Goal: Information Seeking & Learning: Learn about a topic

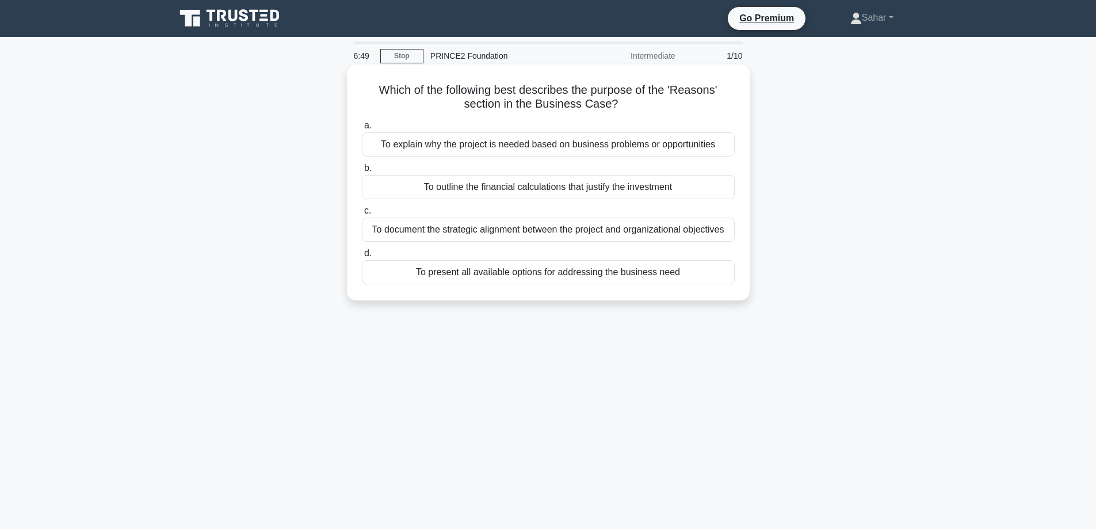
click at [526, 144] on div "To explain why the project is needed based on business problems or opportunities" at bounding box center [548, 144] width 373 height 24
click at [362, 129] on input "a. To explain why the project is needed based on business problems or opportuni…" at bounding box center [362, 125] width 0 height 7
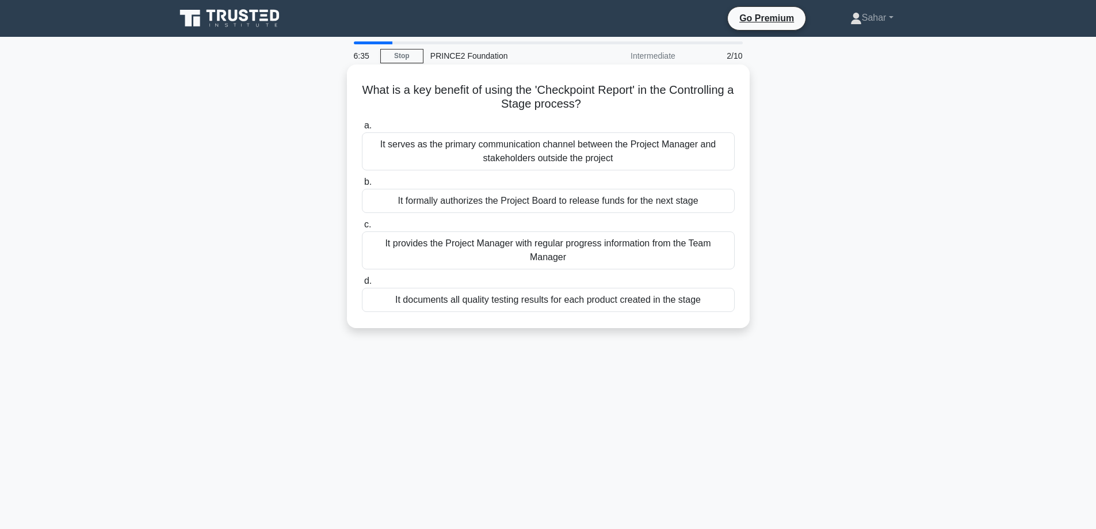
click at [518, 254] on div "It provides the Project Manager with regular progress information from the Team…" at bounding box center [548, 250] width 373 height 38
click at [362, 228] on input "c. It provides the Project Manager with regular progress information from the T…" at bounding box center [362, 224] width 0 height 7
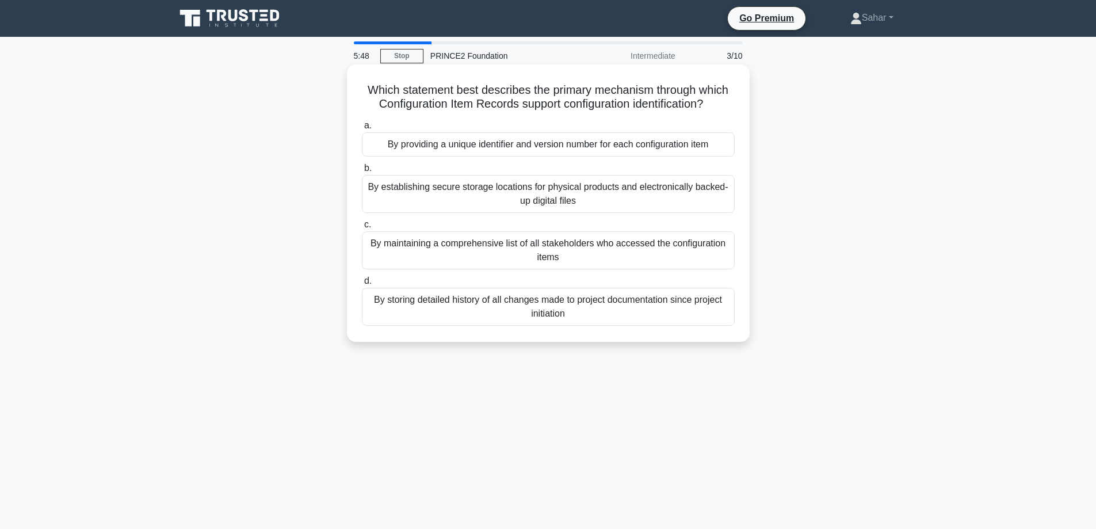
click at [512, 149] on div "By providing a unique identifier and version number for each configuration item" at bounding box center [548, 144] width 373 height 24
click at [362, 129] on input "a. By providing a unique identifier and version number for each configuration i…" at bounding box center [362, 125] width 0 height 7
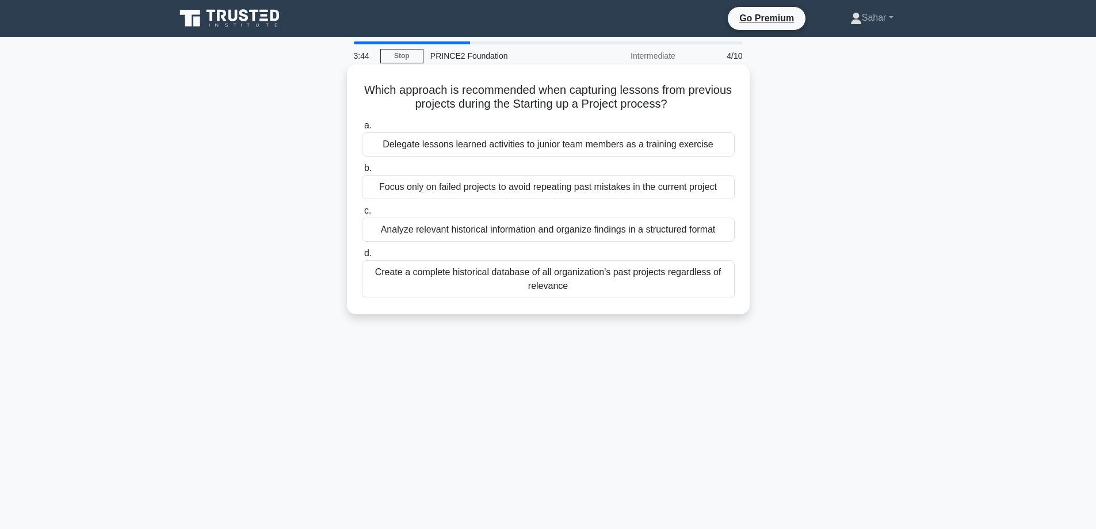
click at [542, 239] on div "Analyze relevant historical information and organize findings in a structured f…" at bounding box center [548, 229] width 373 height 24
click at [362, 215] on input "c. Analyze relevant historical information and organize findings in a structure…" at bounding box center [362, 210] width 0 height 7
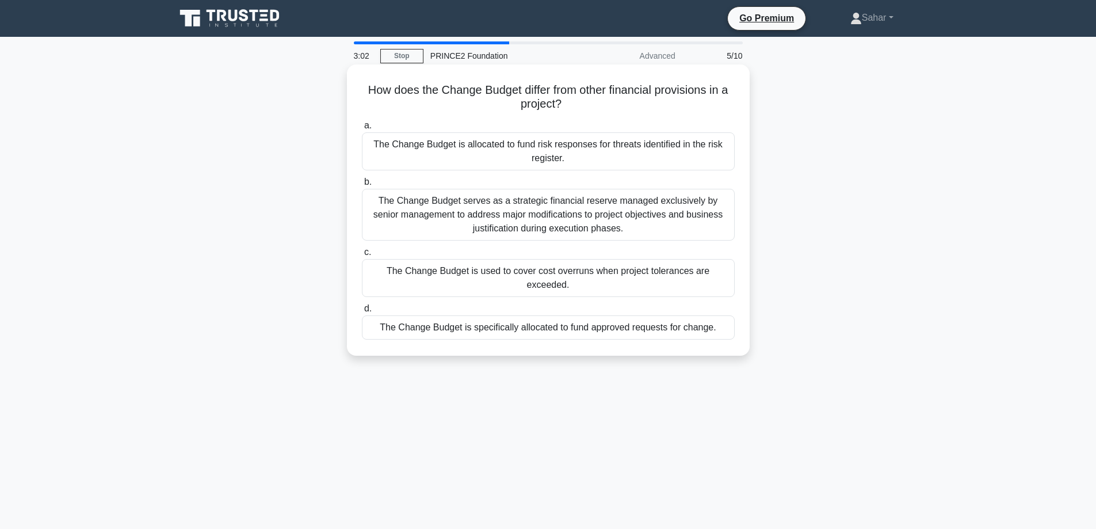
click at [547, 315] on div "The Change Budget is specifically allocated to fund approved requests for chang…" at bounding box center [548, 327] width 373 height 24
click at [362, 312] on input "d. The Change Budget is specifically allocated to fund approved requests for ch…" at bounding box center [362, 308] width 0 height 7
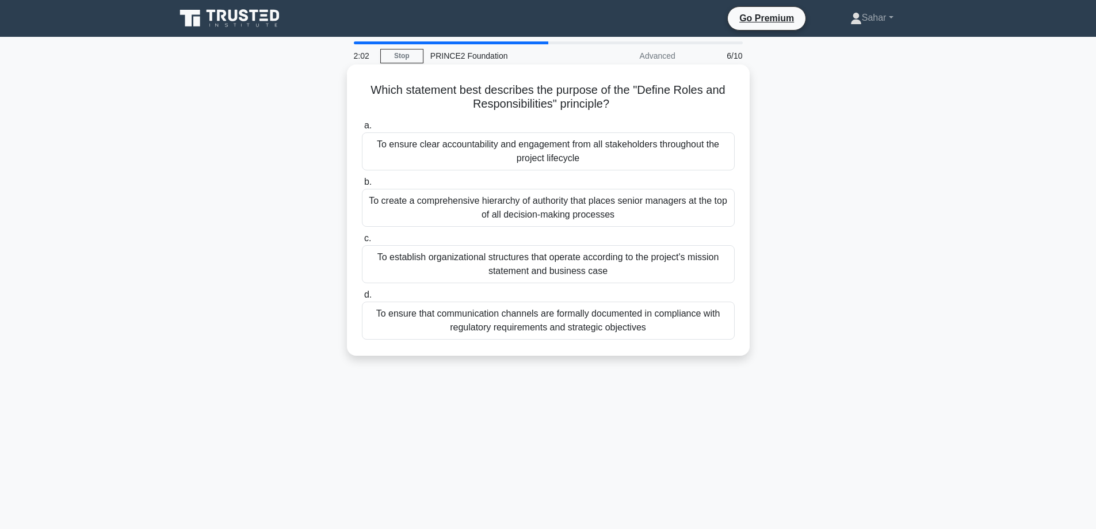
click at [514, 146] on div "To ensure clear accountability and engagement from all stakeholders throughout …" at bounding box center [548, 151] width 373 height 38
click at [362, 129] on input "a. To ensure clear accountability and engagement from all stakeholders througho…" at bounding box center [362, 125] width 0 height 7
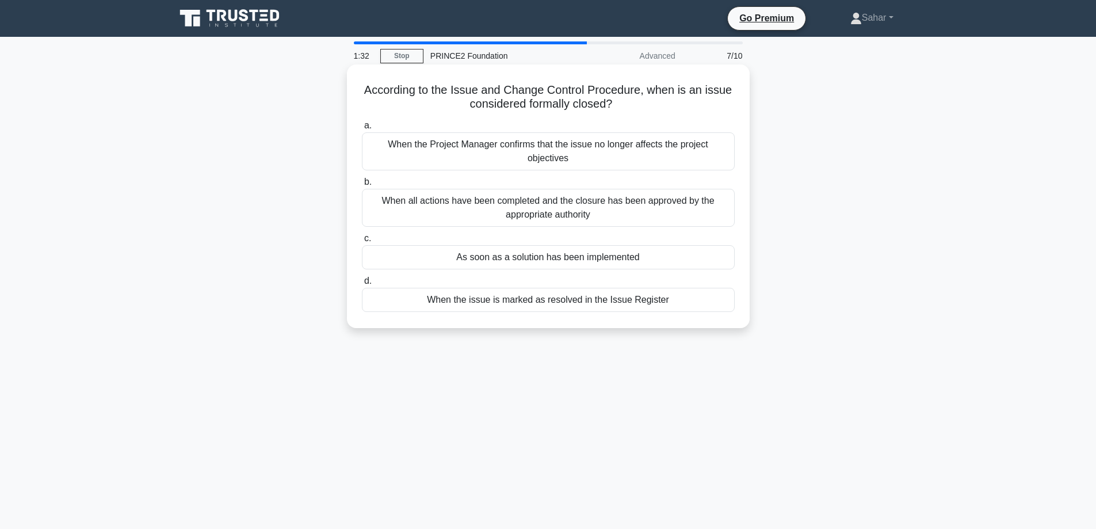
click at [484, 219] on div "When all actions have been completed and the closure has been approved by the a…" at bounding box center [548, 208] width 373 height 38
click at [362, 186] on input "b. When all actions have been completed and the closure has been approved by th…" at bounding box center [362, 181] width 0 height 7
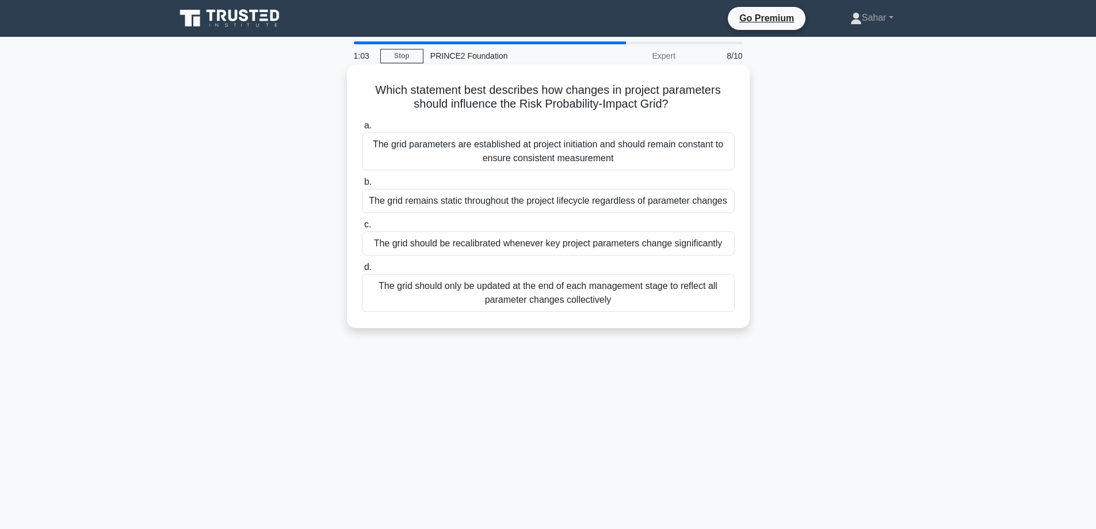
click at [479, 249] on div "The grid should be recalibrated whenever key project parameters change signific…" at bounding box center [548, 243] width 373 height 24
click at [362, 228] on input "c. The grid should be recalibrated whenever key project parameters change signi…" at bounding box center [362, 224] width 0 height 7
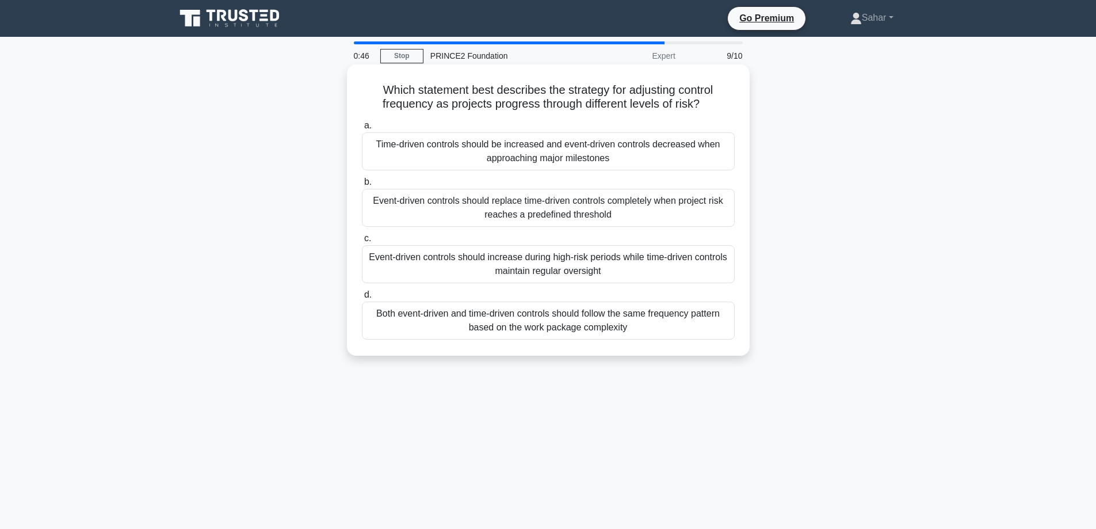
click at [499, 205] on div "Event-driven controls should replace time-driven controls completely when proje…" at bounding box center [548, 208] width 373 height 38
click at [362, 186] on input "b. Event-driven controls should replace time-driven controls completely when pr…" at bounding box center [362, 181] width 0 height 7
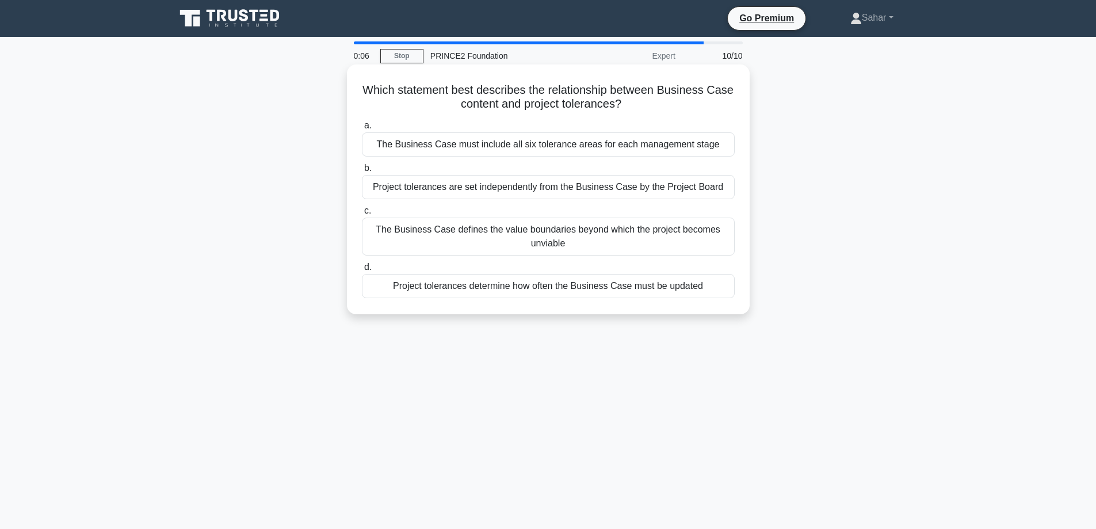
click at [588, 234] on div "The Business Case defines the value boundaries beyond which the project becomes…" at bounding box center [548, 236] width 373 height 38
click at [362, 215] on input "c. The Business Case defines the value boundaries beyond which the project beco…" at bounding box center [362, 210] width 0 height 7
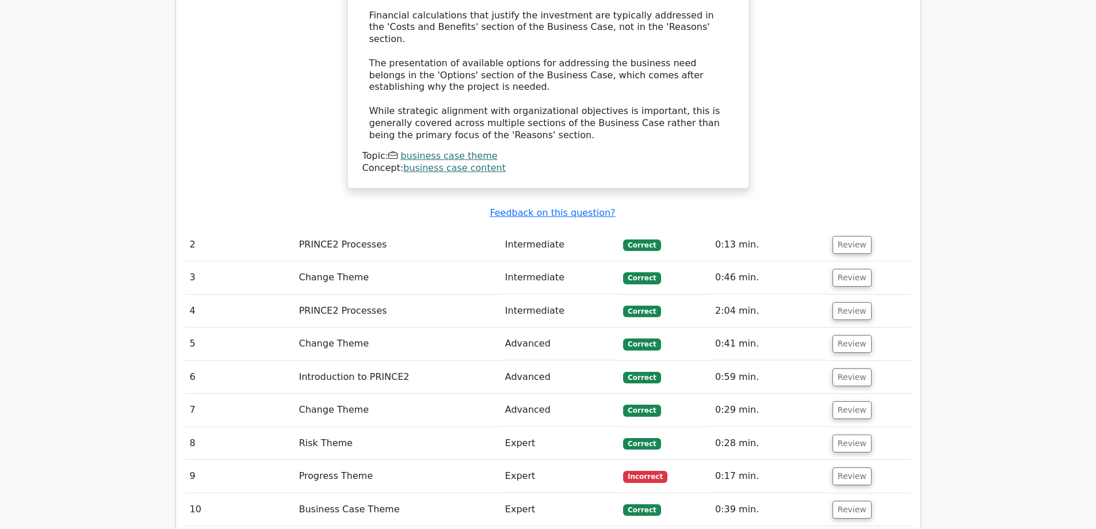
scroll to position [1374, 0]
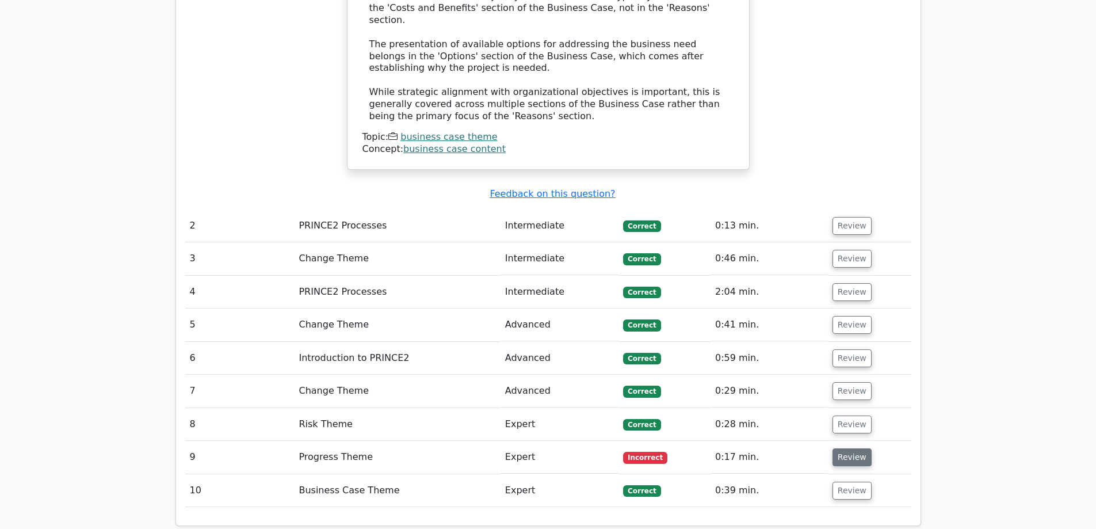
click at [842, 448] on button "Review" at bounding box center [852, 457] width 39 height 18
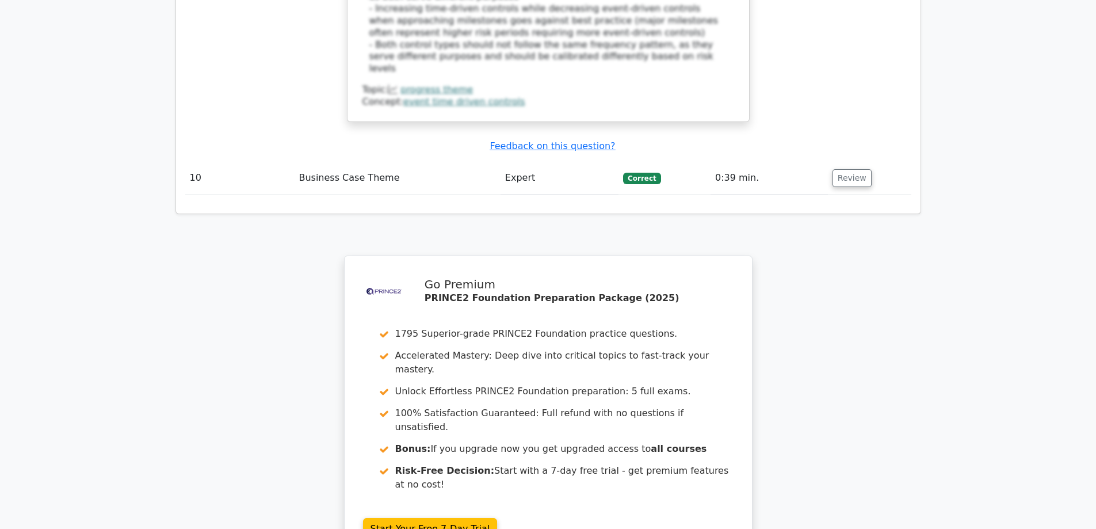
scroll to position [2471, 0]
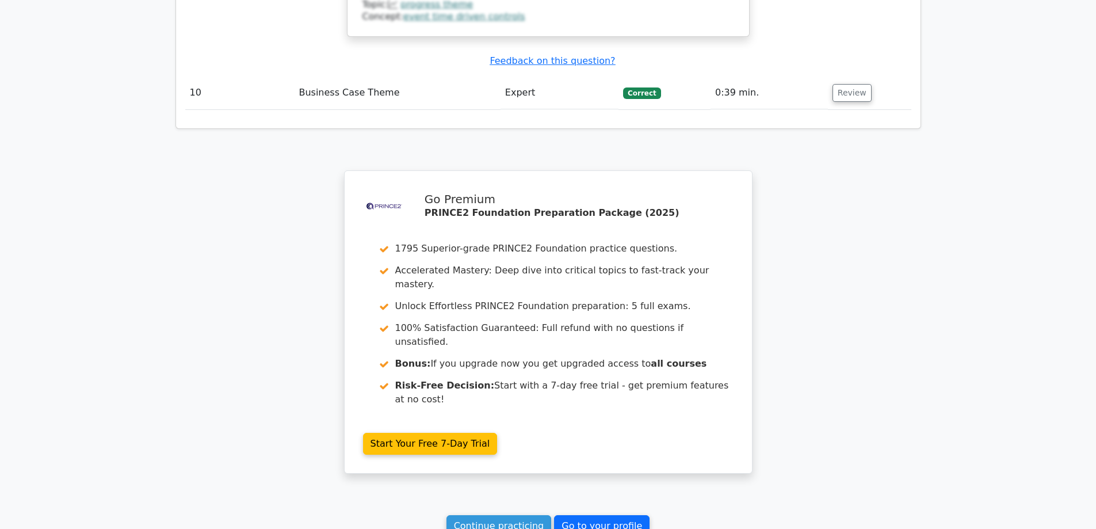
click at [588, 515] on link "Go to your profile" at bounding box center [602, 526] width 96 height 22
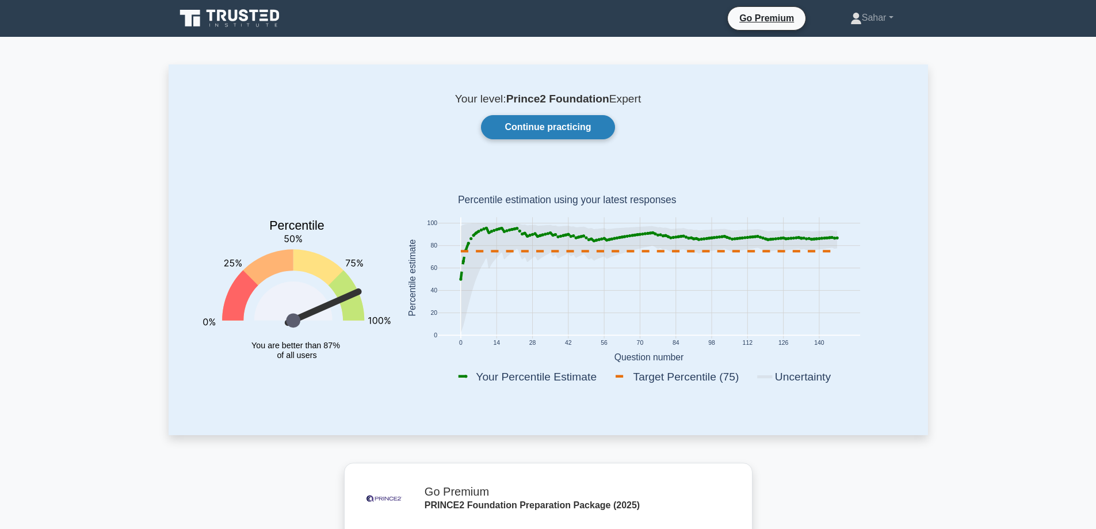
click at [592, 121] on link "Continue practicing" at bounding box center [547, 127] width 133 height 24
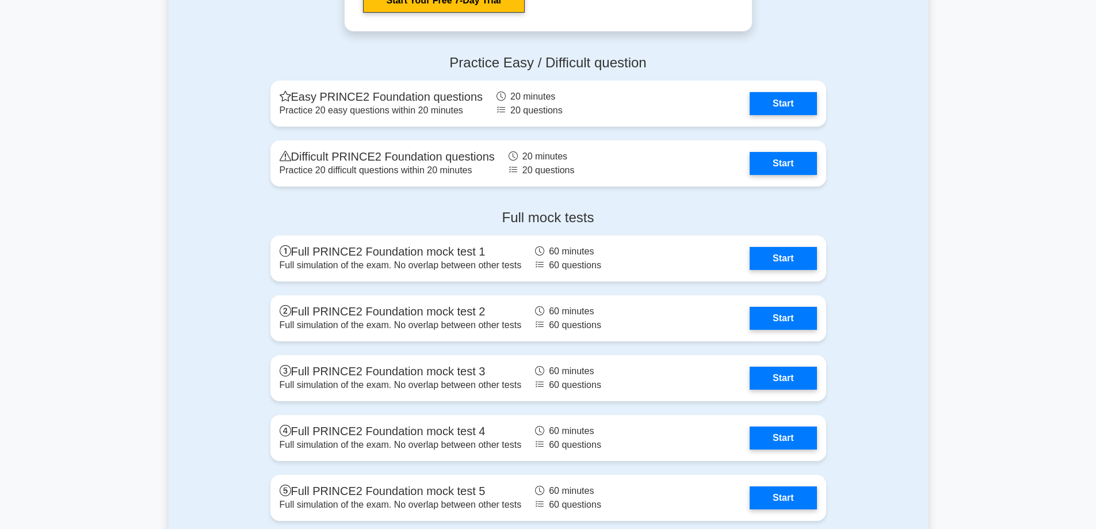
scroll to position [1890, 0]
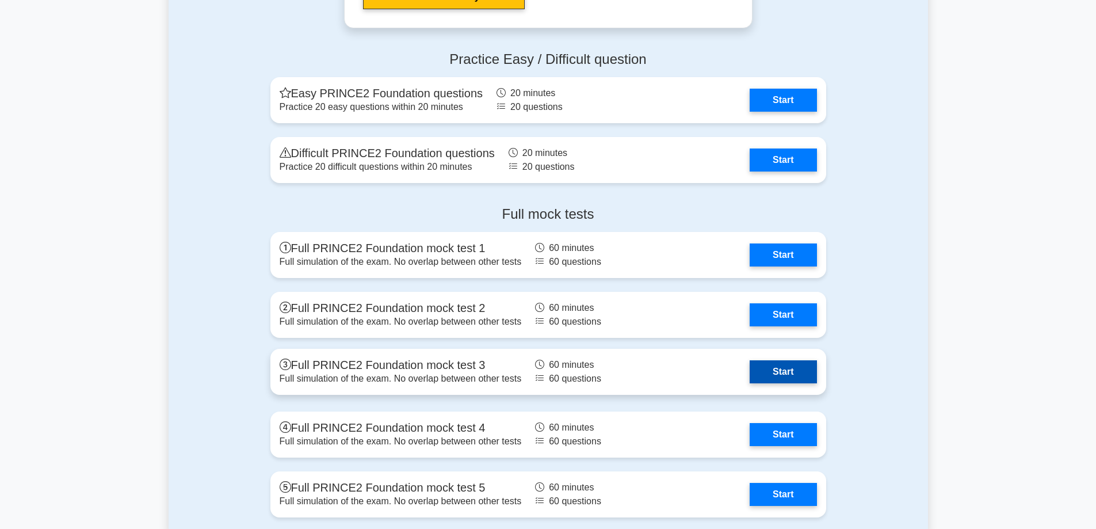
click at [789, 376] on link "Start" at bounding box center [783, 371] width 67 height 23
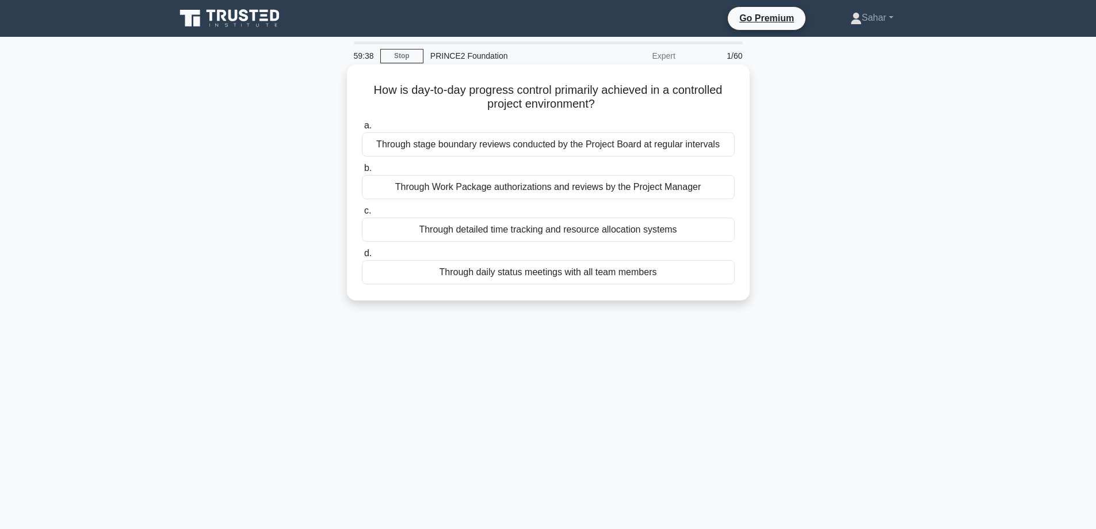
click at [512, 193] on div "Through Work Package authorizations and reviews by the Project Manager" at bounding box center [548, 187] width 373 height 24
click at [362, 172] on input "b. Through Work Package authorizations and reviews by the Project Manager" at bounding box center [362, 168] width 0 height 7
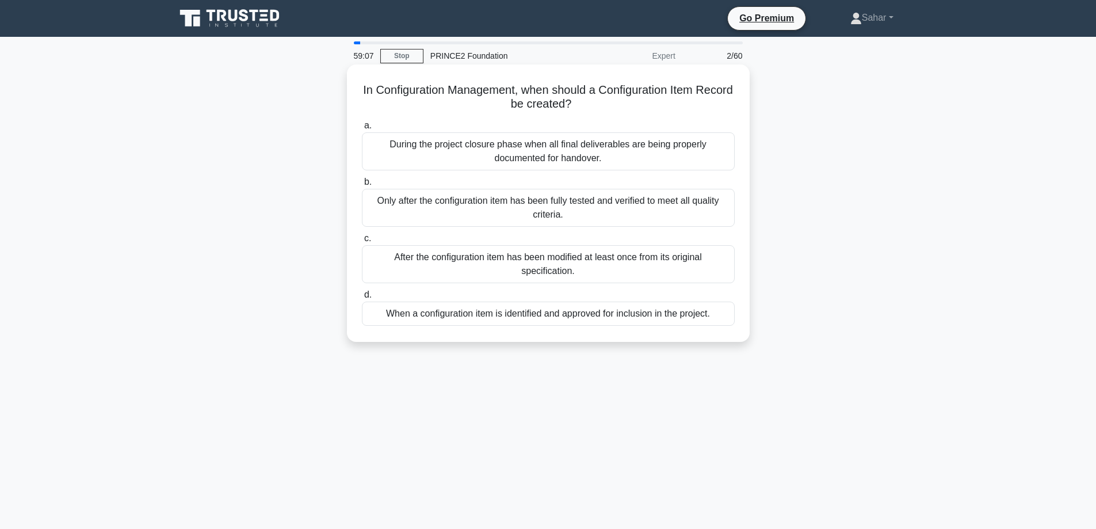
click at [499, 315] on div "When a configuration item is identified and approved for inclusion in the proje…" at bounding box center [548, 314] width 373 height 24
click at [362, 299] on input "d. When a configuration item is identified and approved for inclusion in the pr…" at bounding box center [362, 294] width 0 height 7
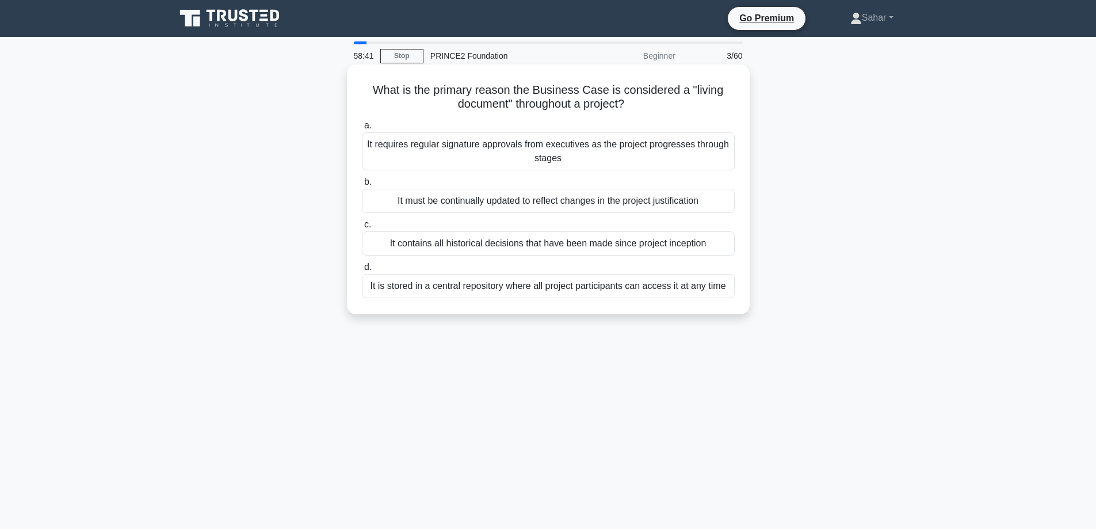
click at [520, 207] on div "It must be continually updated to reflect changes in the project justification" at bounding box center [548, 201] width 373 height 24
click at [362, 186] on input "b. It must be continually updated to reflect changes in the project justificati…" at bounding box center [362, 181] width 0 height 7
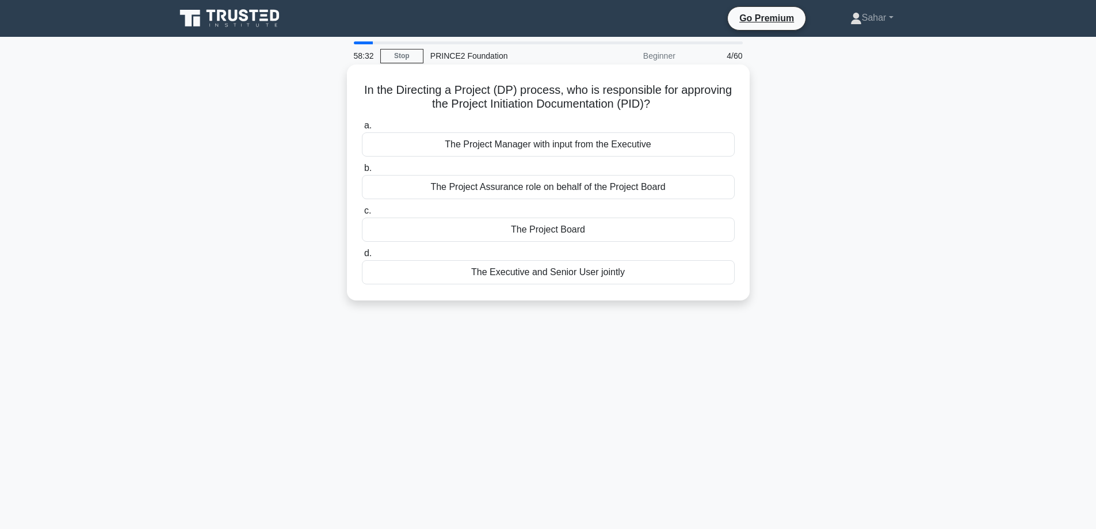
click at [549, 223] on div "The Project Board" at bounding box center [548, 229] width 373 height 24
click at [362, 215] on input "c. The Project Board" at bounding box center [362, 210] width 0 height 7
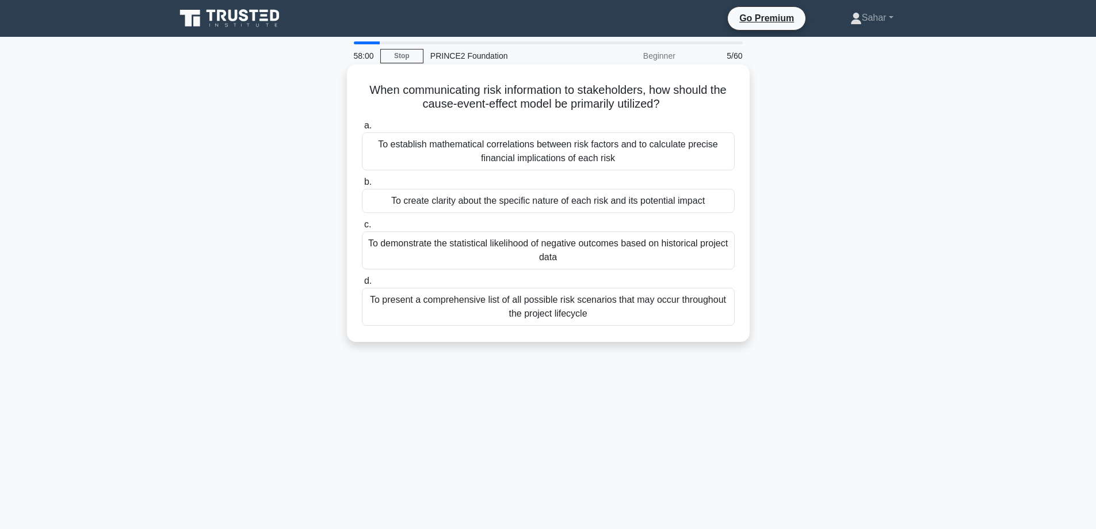
click at [496, 206] on div "To create clarity about the specific nature of each risk and its potential impa…" at bounding box center [548, 201] width 373 height 24
click at [362, 186] on input "b. To create clarity about the specific nature of each risk and its potential i…" at bounding box center [362, 181] width 0 height 7
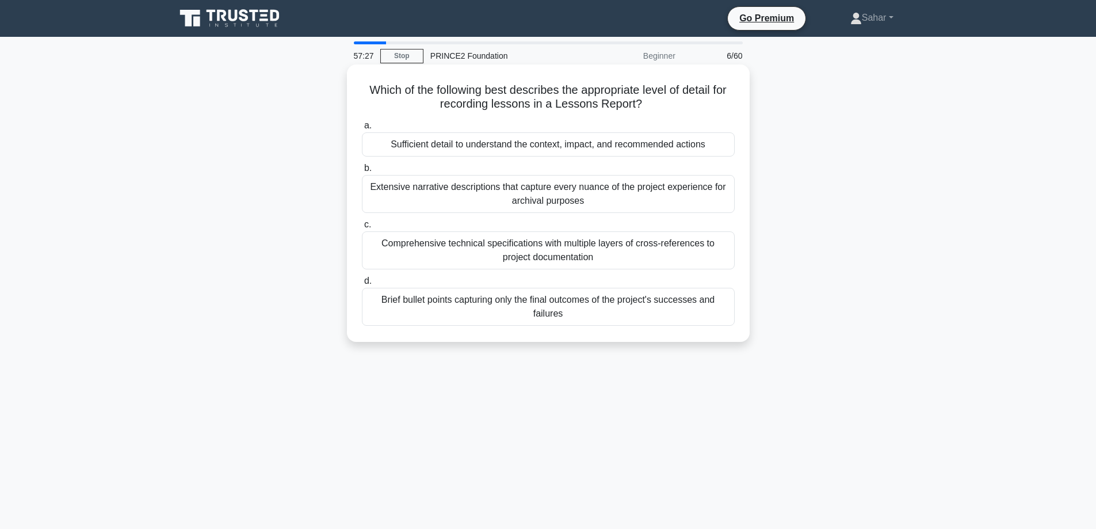
click at [450, 148] on div "Sufficient detail to understand the context, impact, and recommended actions" at bounding box center [548, 144] width 373 height 24
click at [362, 129] on input "a. Sufficient detail to understand the context, impact, and recommended actions" at bounding box center [362, 125] width 0 height 7
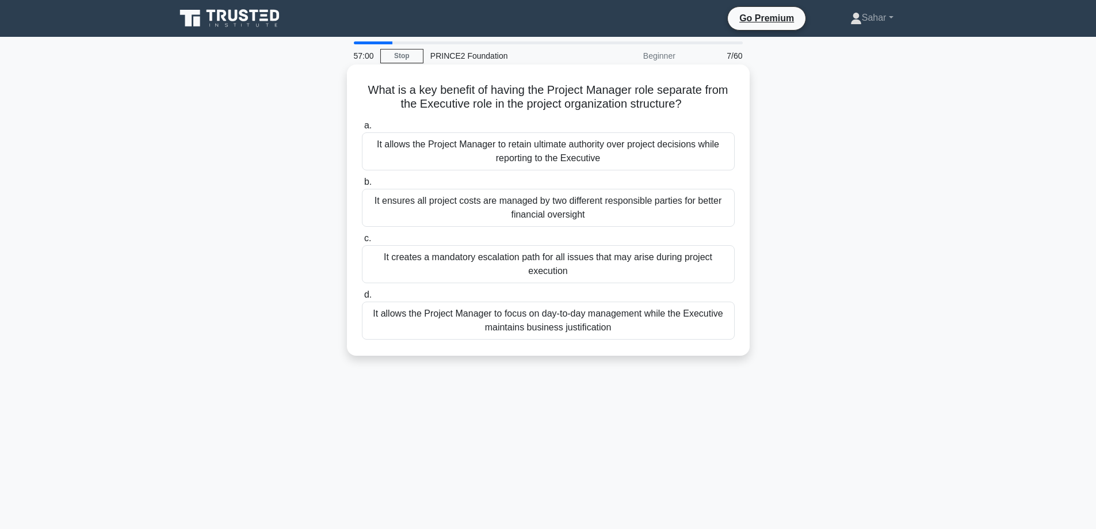
click at [466, 322] on div "It allows the Project Manager to focus on day-to-day management while the Execu…" at bounding box center [548, 321] width 373 height 38
click at [362, 299] on input "d. It allows the Project Manager to focus on day-to-day management while the Ex…" at bounding box center [362, 294] width 0 height 7
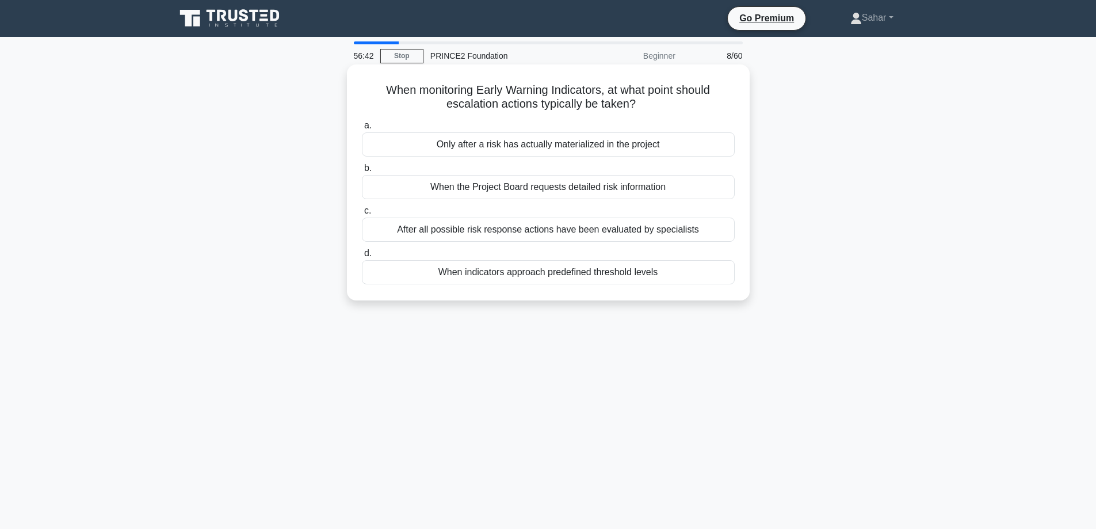
click at [466, 277] on div "When indicators approach predefined threshold levels" at bounding box center [548, 272] width 373 height 24
click at [362, 257] on input "d. When indicators approach predefined threshold levels" at bounding box center [362, 253] width 0 height 7
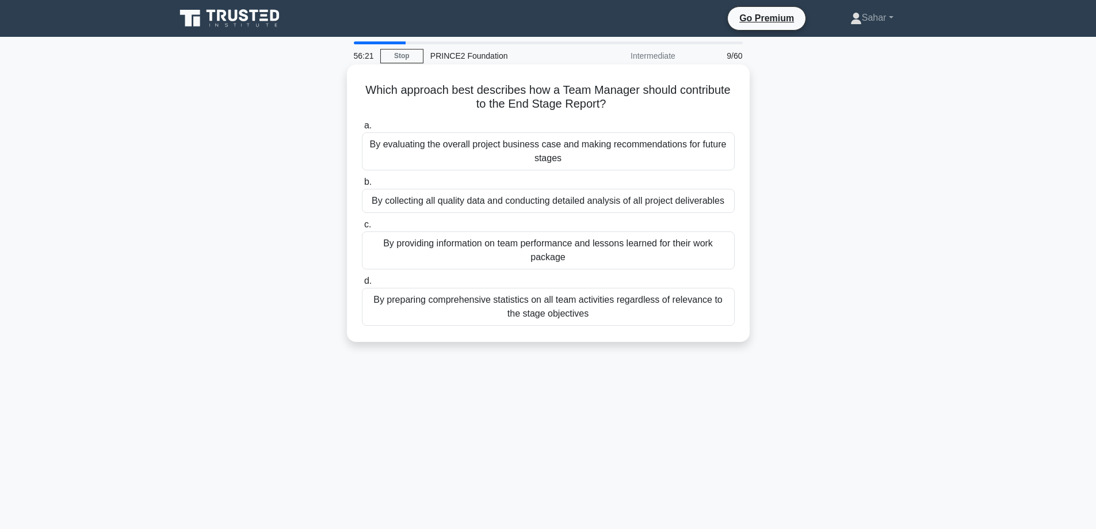
click at [433, 257] on div "By providing information on team performance and lessons learned for their work…" at bounding box center [548, 250] width 373 height 38
click at [362, 228] on input "c. By providing information on team performance and lessons learned for their w…" at bounding box center [362, 224] width 0 height 7
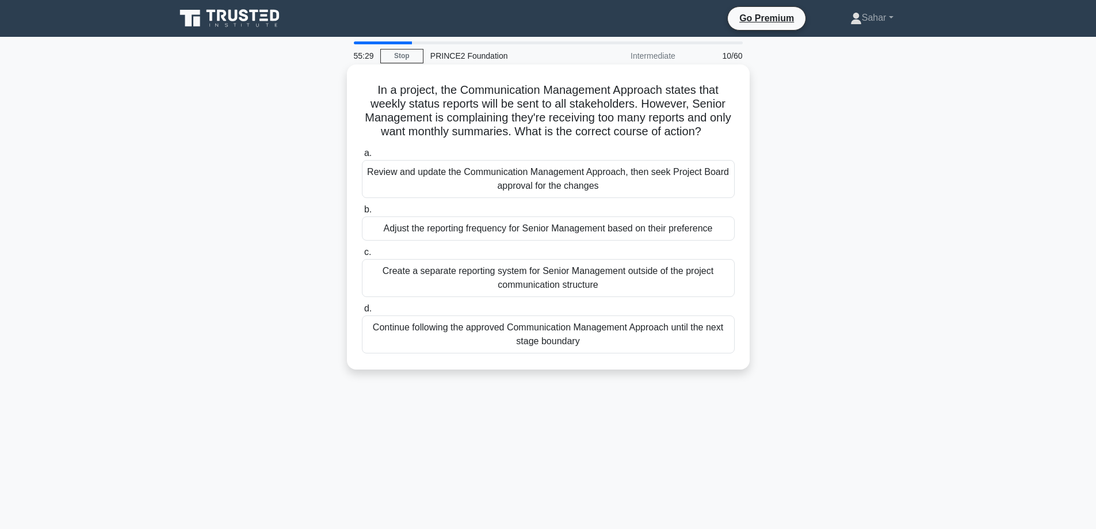
click at [443, 184] on div "Review and update the Communication Management Approach, then seek Project Boar…" at bounding box center [548, 179] width 373 height 38
click at [362, 157] on input "a. Review and update the Communication Management Approach, then seek Project B…" at bounding box center [362, 153] width 0 height 7
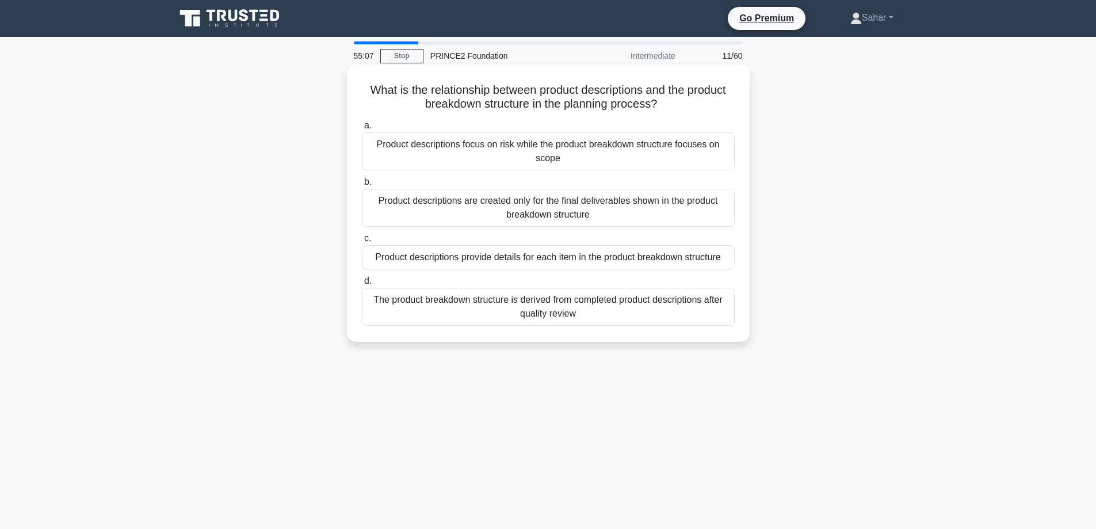
click at [533, 261] on div "Product descriptions provide details for each item in the product breakdown str…" at bounding box center [548, 257] width 373 height 24
click at [362, 242] on input "c. Product descriptions provide details for each item in the product breakdown …" at bounding box center [362, 238] width 0 height 7
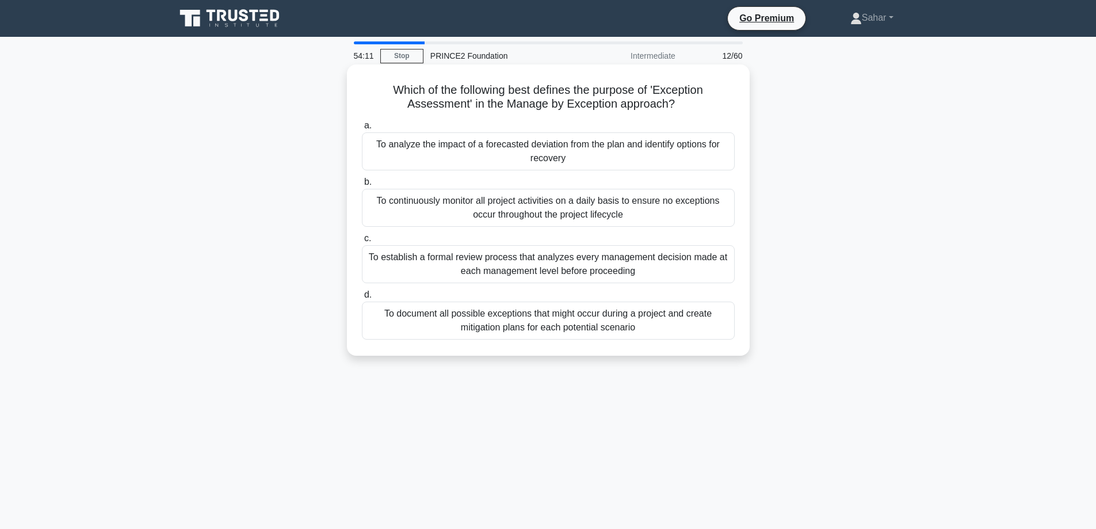
click at [508, 159] on div "To analyze the impact of a forecasted deviation from the plan and identify opti…" at bounding box center [548, 151] width 373 height 38
click at [362, 129] on input "a. To analyze the impact of a forecasted deviation from the plan and identify o…" at bounding box center [362, 125] width 0 height 7
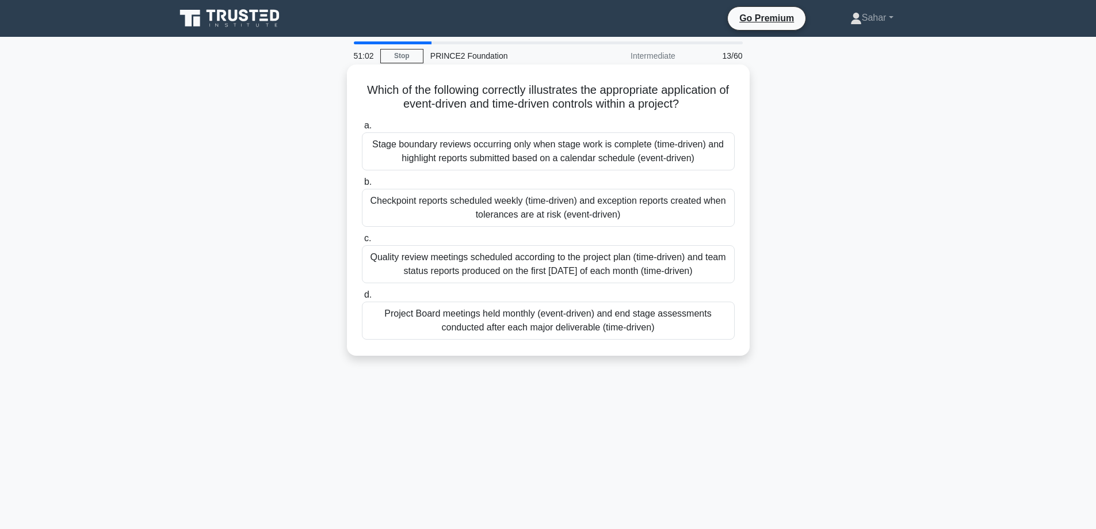
click at [575, 217] on div "Checkpoint reports scheduled weekly (time-driven) and exception reports created…" at bounding box center [548, 208] width 373 height 38
click at [362, 186] on input "b. Checkpoint reports scheduled weekly (time-driven) and exception reports crea…" at bounding box center [362, 181] width 0 height 7
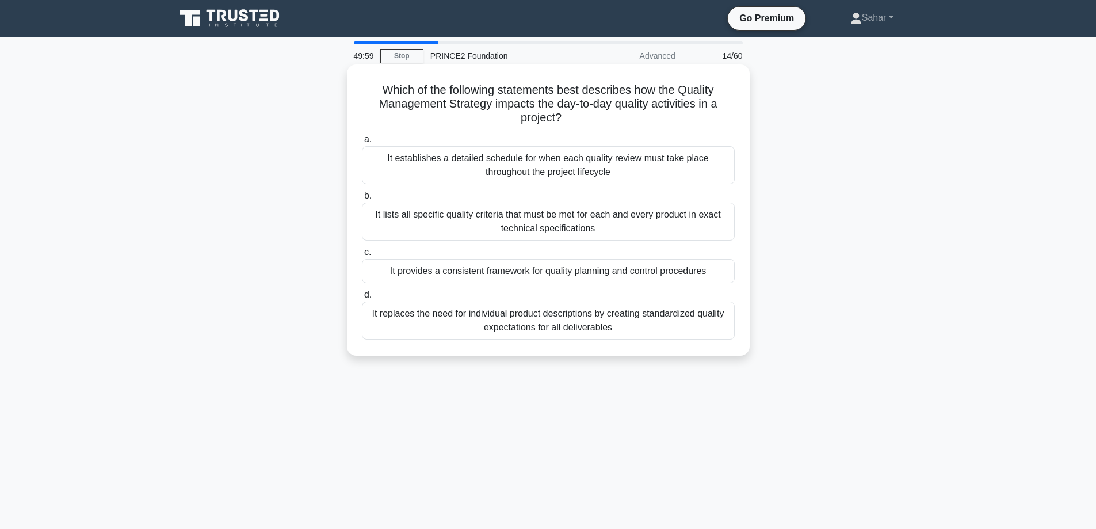
click at [536, 227] on div "It lists all specific quality criteria that must be met for each and every prod…" at bounding box center [548, 222] width 373 height 38
click at [362, 200] on input "b. It lists all specific quality criteria that must be met for each and every p…" at bounding box center [362, 195] width 0 height 7
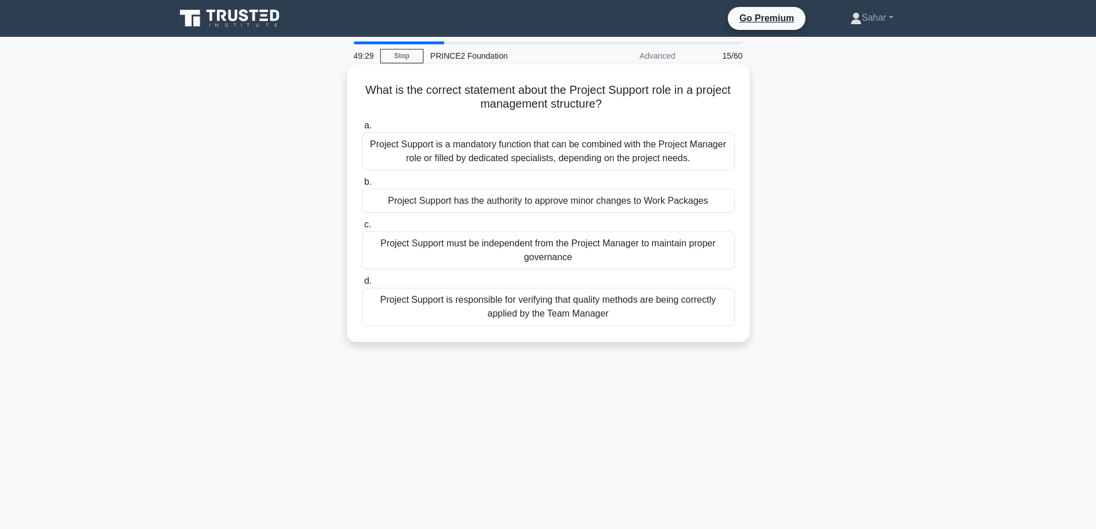
click at [616, 150] on div "Project Support is a mandatory function that can be combined with the Project M…" at bounding box center [548, 151] width 373 height 38
click at [362, 129] on input "a. Project Support is a mandatory function that can be combined with the Projec…" at bounding box center [362, 125] width 0 height 7
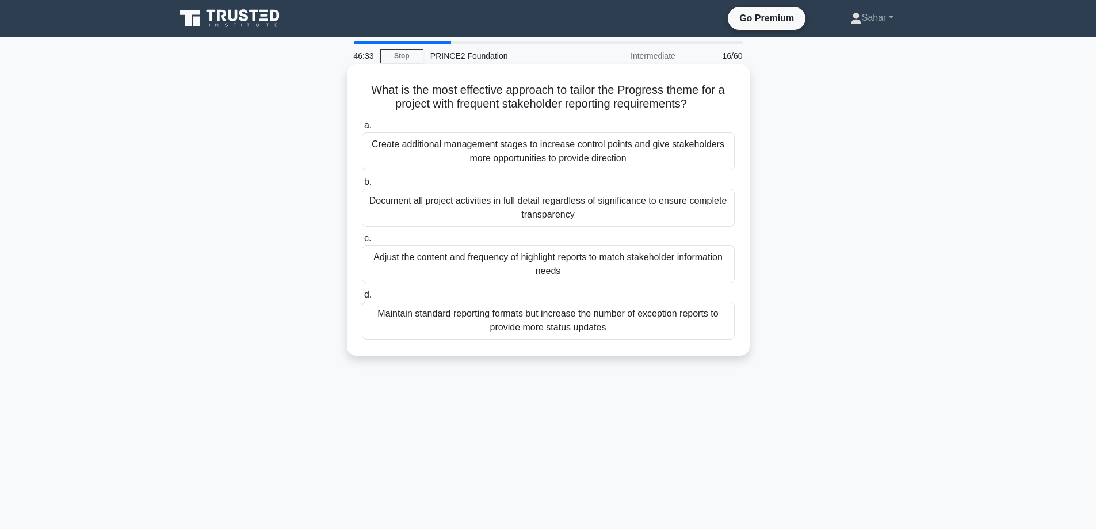
click at [443, 268] on div "Adjust the content and frequency of highlight reports to match stakeholder info…" at bounding box center [548, 264] width 373 height 38
click at [362, 242] on input "c. Adjust the content and frequency of highlight reports to match stakeholder i…" at bounding box center [362, 238] width 0 height 7
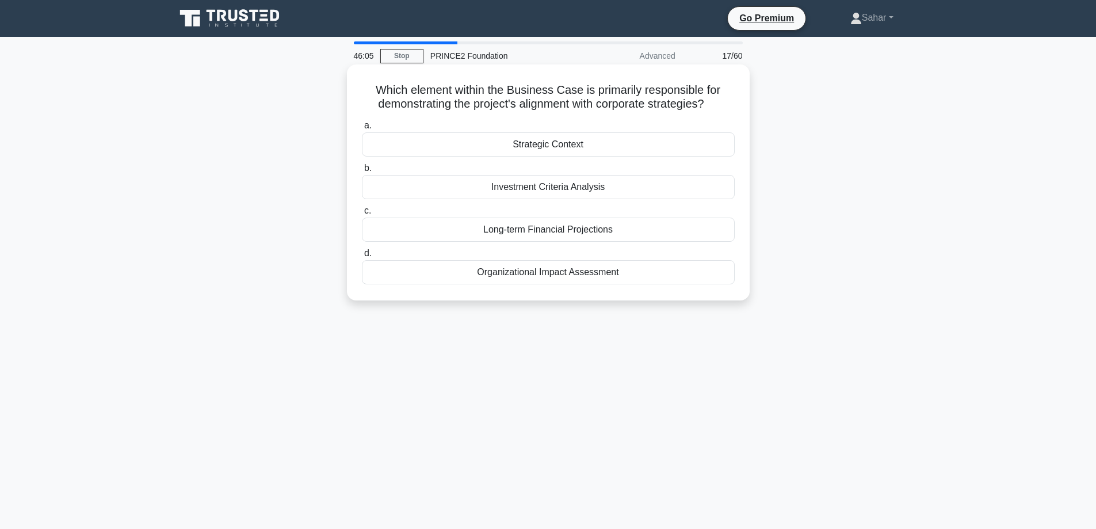
click at [548, 146] on div "Strategic Context" at bounding box center [548, 144] width 373 height 24
click at [362, 129] on input "a. Strategic Context" at bounding box center [362, 125] width 0 height 7
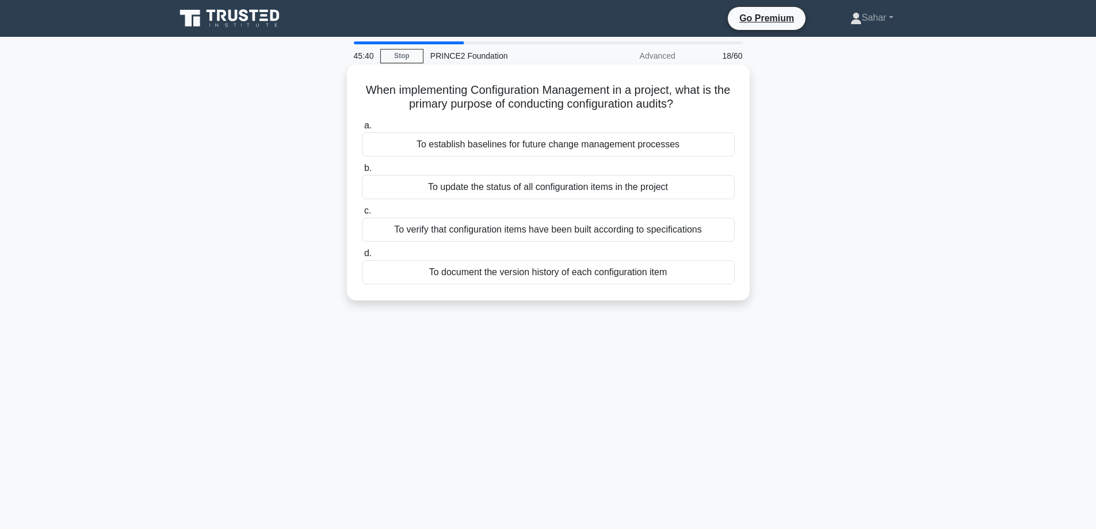
click at [533, 144] on div "To establish baselines for future change management processes" at bounding box center [548, 144] width 373 height 24
click at [362, 129] on input "a. To establish baselines for future change management processes" at bounding box center [362, 125] width 0 height 7
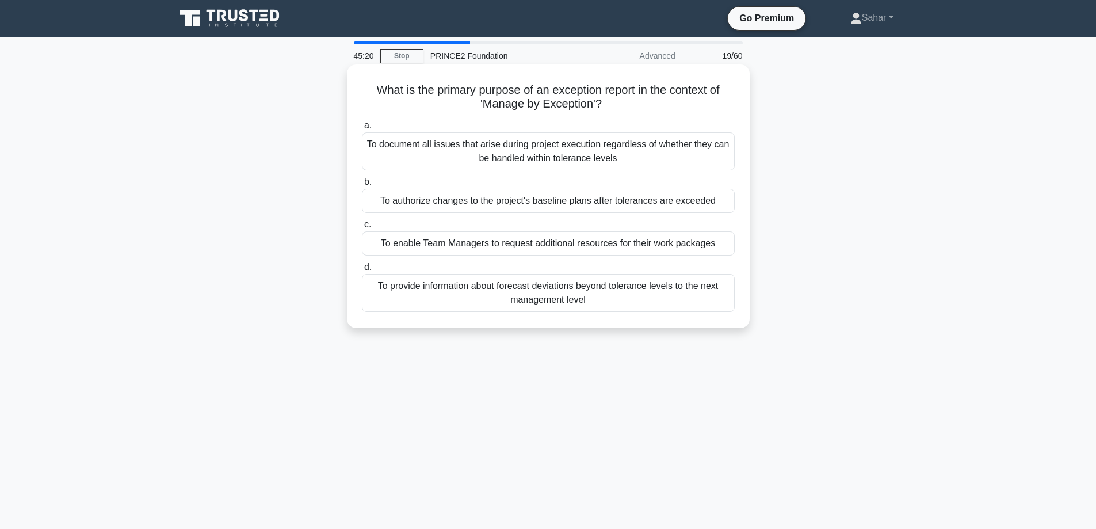
click at [446, 292] on div "To provide information about forecast deviations beyond tolerance levels to the…" at bounding box center [548, 293] width 373 height 38
click at [362, 271] on input "d. To provide information about forecast deviations beyond tolerance levels to …" at bounding box center [362, 267] width 0 height 7
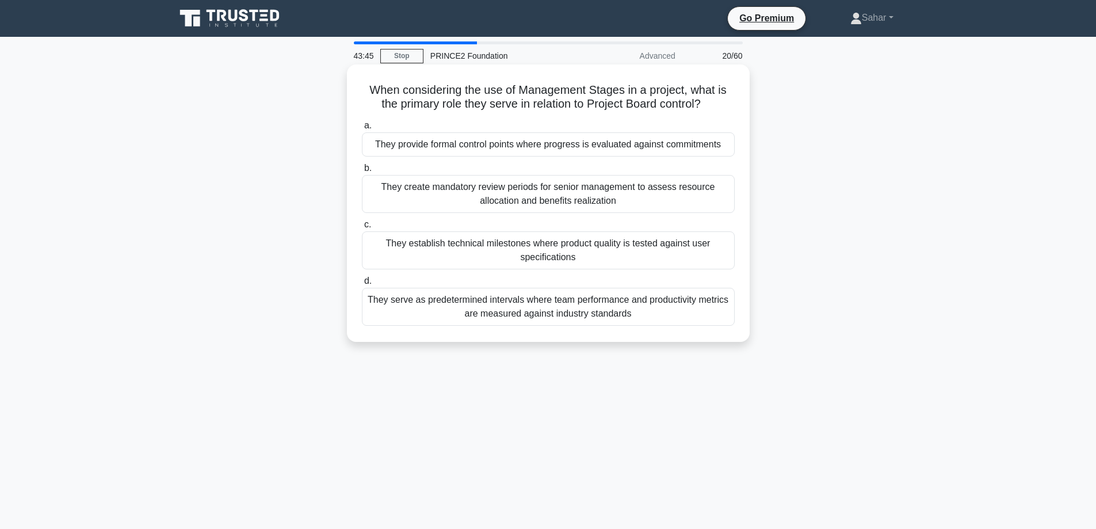
drag, startPoint x: 662, startPoint y: 143, endPoint x: 738, endPoint y: 144, distance: 75.4
click at [738, 144] on div "a. They provide formal control points where progress is evaluated against commi…" at bounding box center [548, 138] width 387 height 38
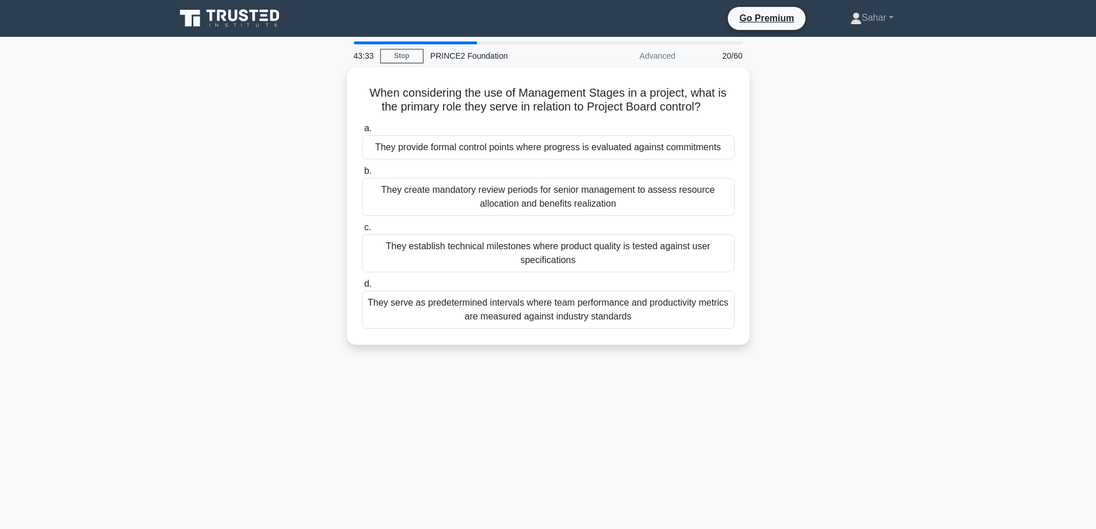
click at [785, 172] on div "When considering the use of Management Stages in a project, what is the primary…" at bounding box center [549, 212] width 760 height 291
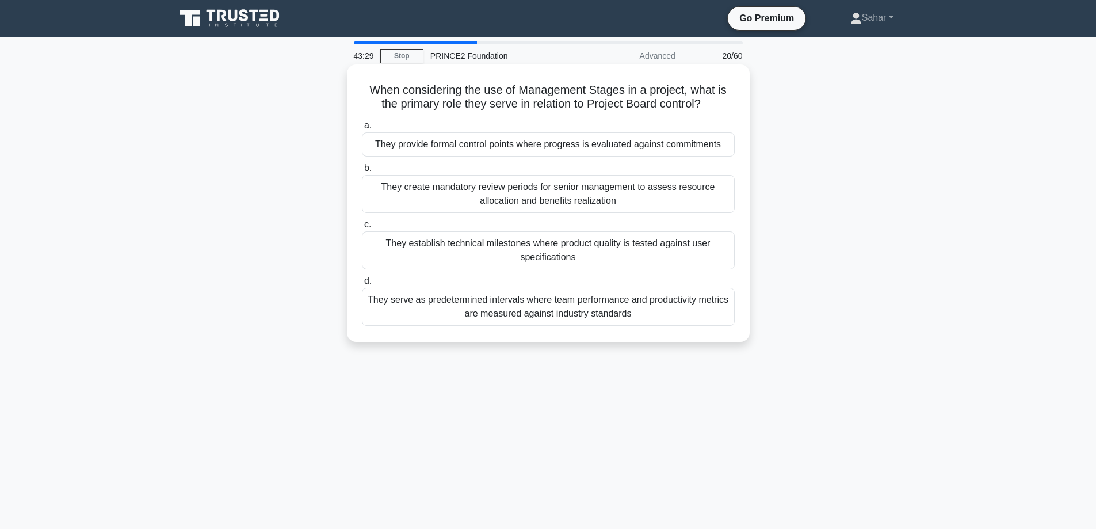
click at [645, 142] on div "They provide formal control points where progress is evaluated against commitme…" at bounding box center [548, 144] width 373 height 24
click at [362, 129] on input "a. They provide formal control points where progress is evaluated against commi…" at bounding box center [362, 125] width 0 height 7
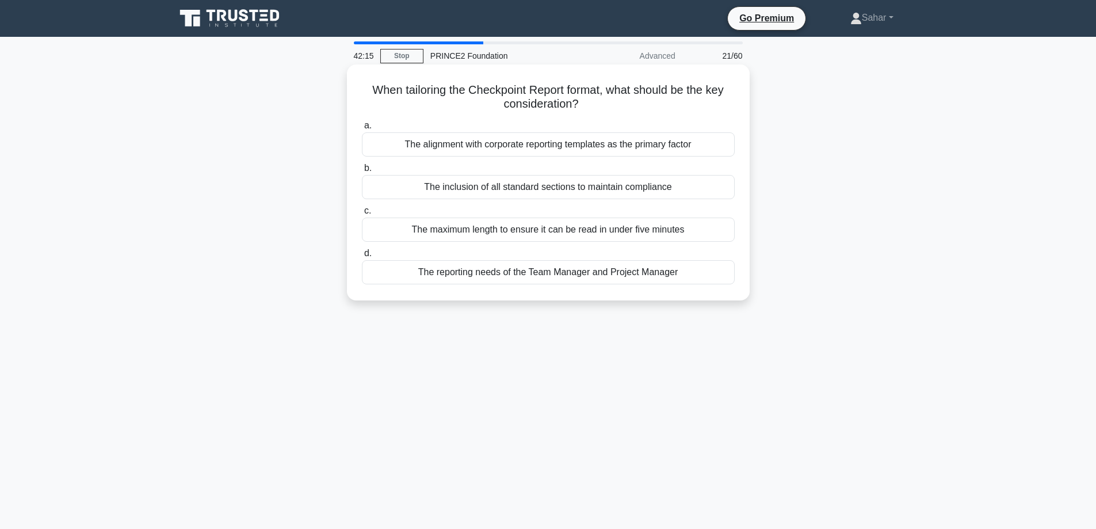
click at [630, 150] on div "The alignment with corporate reporting templates as the primary factor" at bounding box center [548, 144] width 373 height 24
click at [362, 129] on input "a. The alignment with corporate reporting templates as the primary factor" at bounding box center [362, 125] width 0 height 7
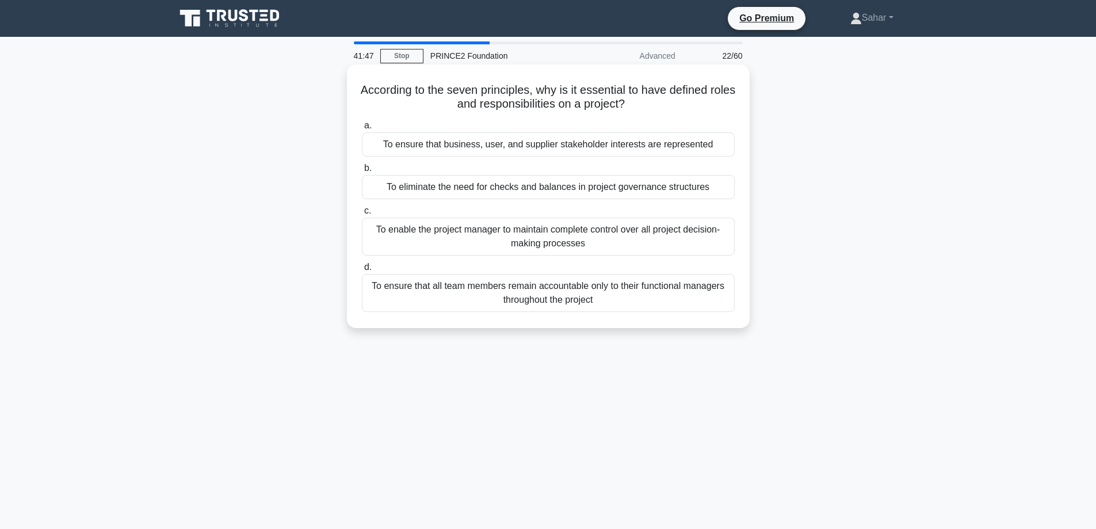
click at [569, 147] on div "To ensure that business, user, and supplier stakeholder interests are represent…" at bounding box center [548, 144] width 373 height 24
click at [362, 129] on input "a. To ensure that business, user, and supplier stakeholder interests are repres…" at bounding box center [362, 125] width 0 height 7
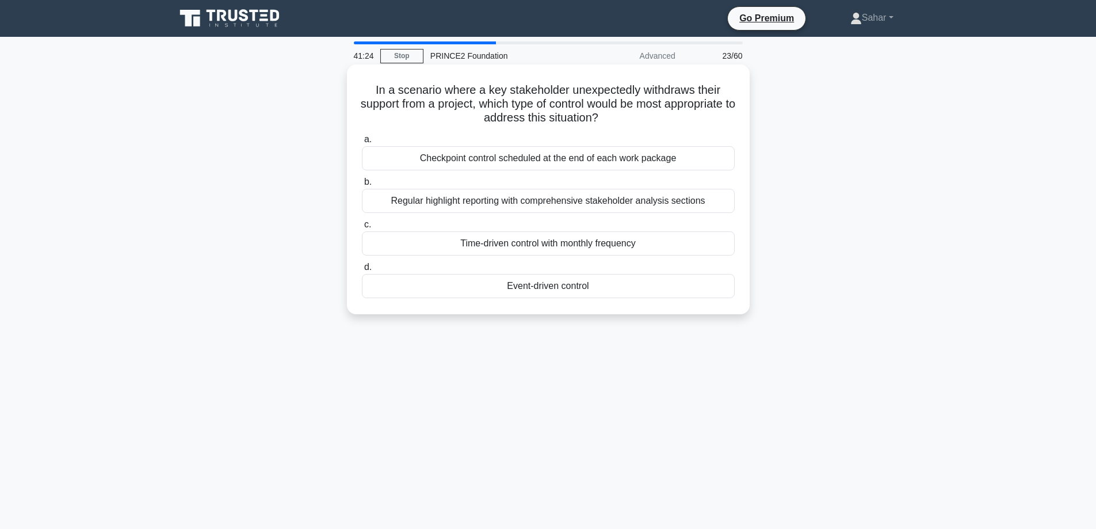
click at [562, 284] on div "Event-driven control" at bounding box center [548, 286] width 373 height 24
click at [362, 271] on input "d. Event-driven control" at bounding box center [362, 267] width 0 height 7
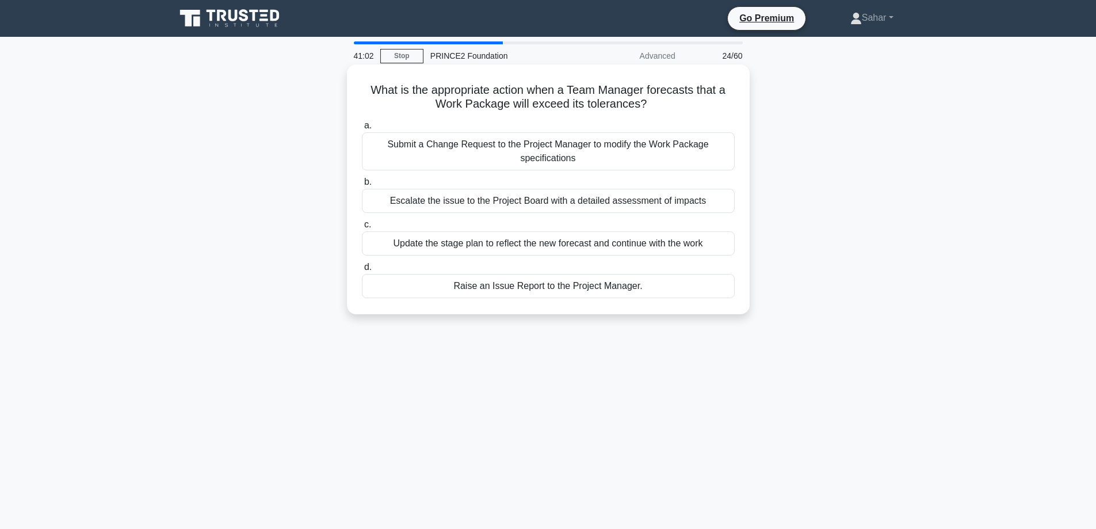
click at [592, 205] on div "Escalate the issue to the Project Board with a detailed assessment of impacts" at bounding box center [548, 201] width 373 height 24
click at [362, 186] on input "b. Escalate the issue to the Project Board with a detailed assessment of impacts" at bounding box center [362, 181] width 0 height 7
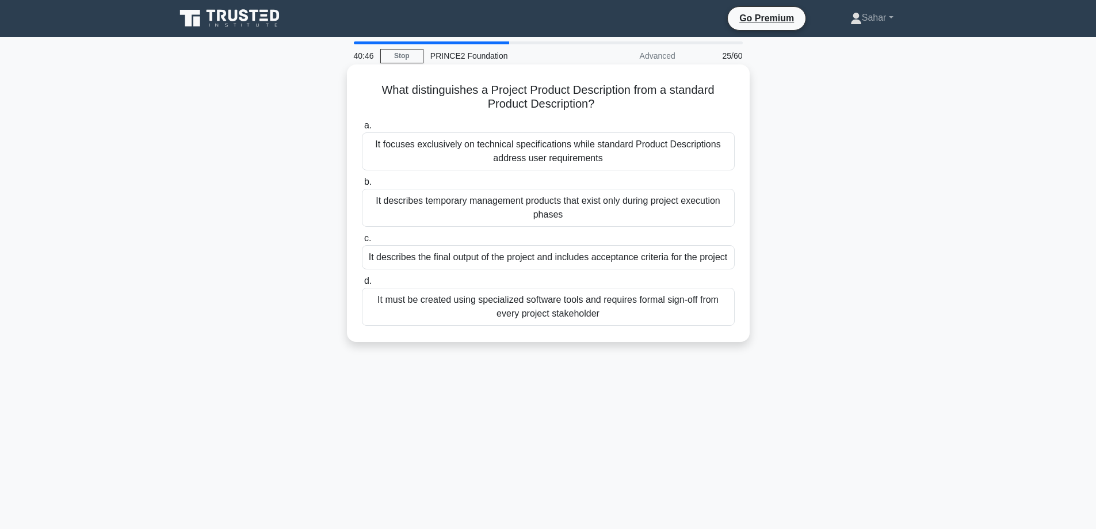
click at [566, 250] on div "It describes the final output of the project and includes acceptance criteria f…" at bounding box center [548, 257] width 373 height 24
click at [362, 242] on input "c. It describes the final output of the project and includes acceptance criteri…" at bounding box center [362, 238] width 0 height 7
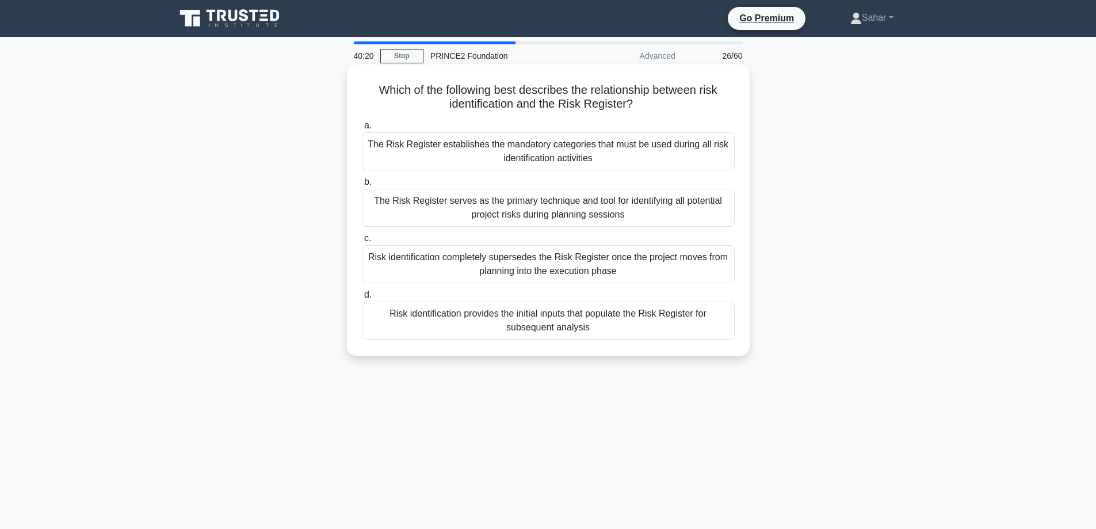
click at [551, 327] on div "Risk identification provides the initial inputs that populate the Risk Register…" at bounding box center [548, 321] width 373 height 38
click at [362, 299] on input "d. Risk identification provides the initial inputs that populate the Risk Regis…" at bounding box center [362, 294] width 0 height 7
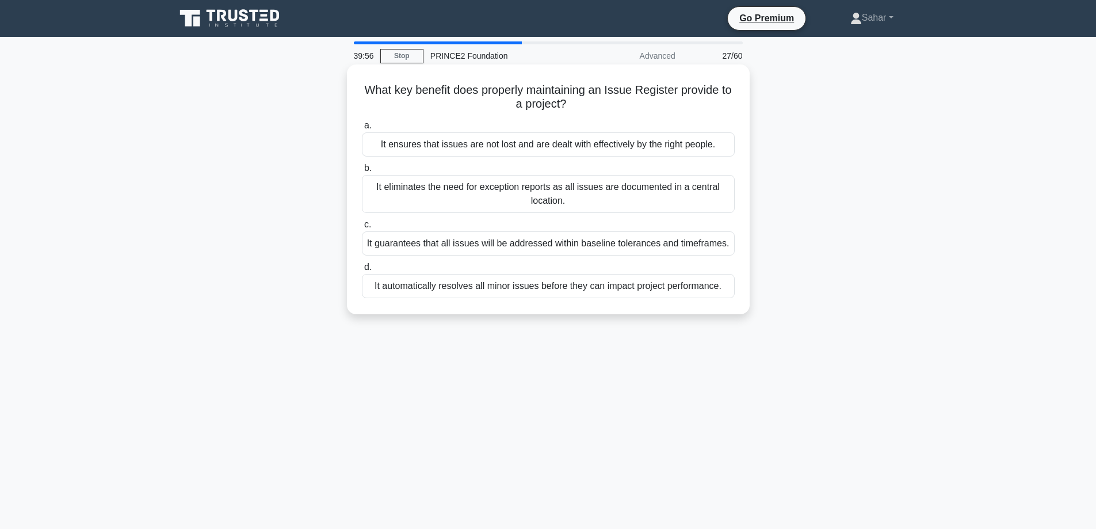
click at [590, 150] on div "It ensures that issues are not lost and are dealt with effectively by the right…" at bounding box center [548, 144] width 373 height 24
click at [362, 129] on input "a. It ensures that issues are not lost and are dealt with effectively by the ri…" at bounding box center [362, 125] width 0 height 7
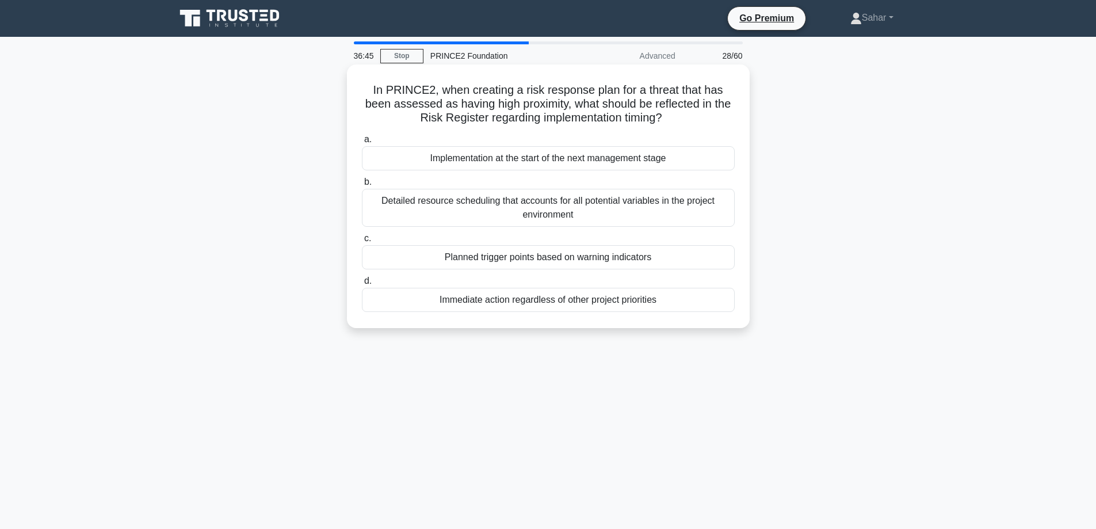
click at [579, 255] on div "Planned trigger points based on warning indicators" at bounding box center [548, 257] width 373 height 24
click at [362, 242] on input "c. Planned trigger points based on warning indicators" at bounding box center [362, 238] width 0 height 7
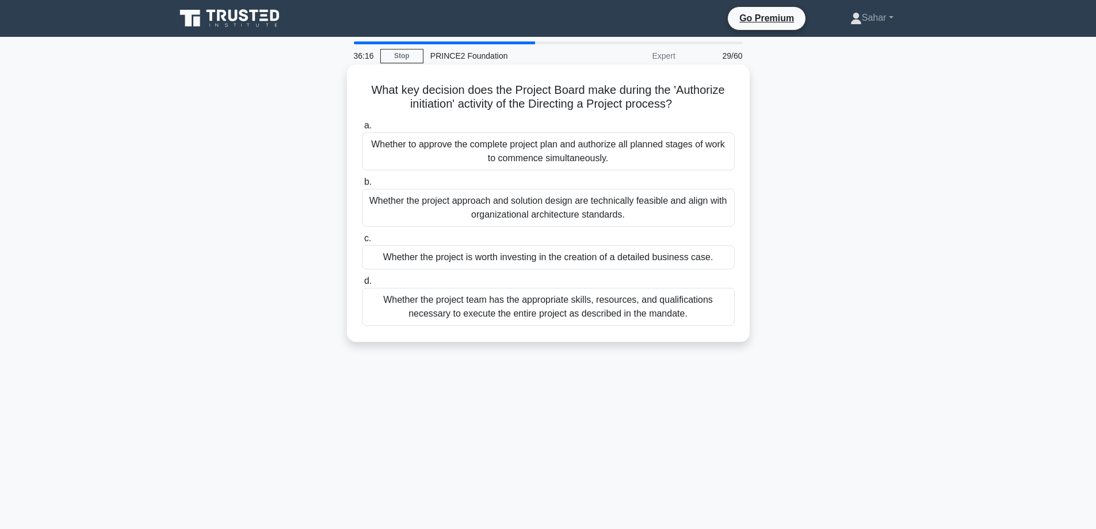
click at [566, 212] on div "Whether the project approach and solution design are technically feasible and a…" at bounding box center [548, 208] width 373 height 38
click at [362, 186] on input "b. Whether the project approach and solution design are technically feasible an…" at bounding box center [362, 181] width 0 height 7
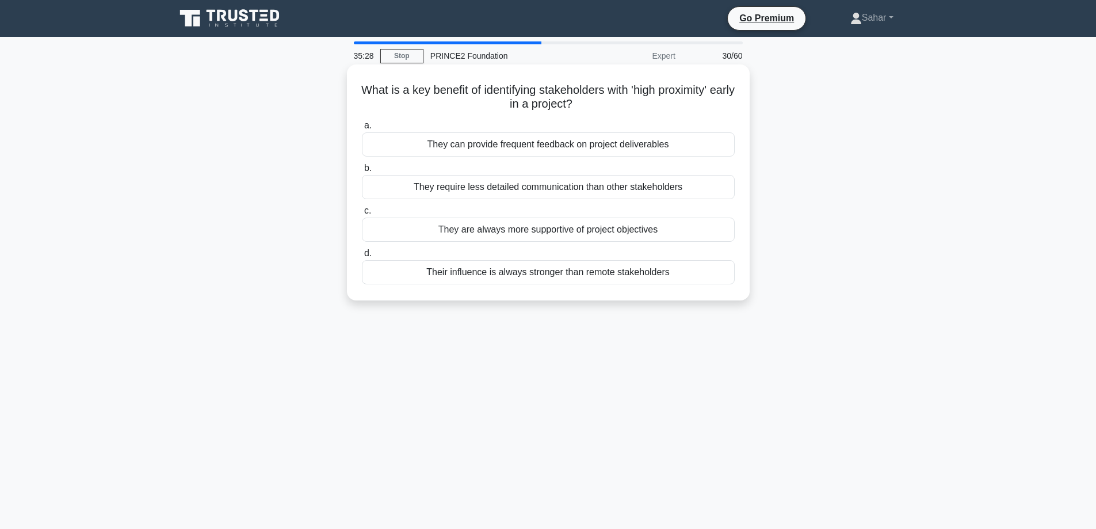
click at [563, 146] on div "They can provide frequent feedback on project deliverables" at bounding box center [548, 144] width 373 height 24
click at [362, 129] on input "a. They can provide frequent feedback on project deliverables" at bounding box center [362, 125] width 0 height 7
click at [642, 229] on div "During an End Stage Assessment or End Project meeting" at bounding box center [548, 229] width 373 height 24
click at [362, 215] on input "c. During an End Stage Assessment or End Project meeting" at bounding box center [362, 210] width 0 height 7
click at [612, 273] on div "Whenever there is a change to expected benefits or their measurement" at bounding box center [548, 272] width 373 height 24
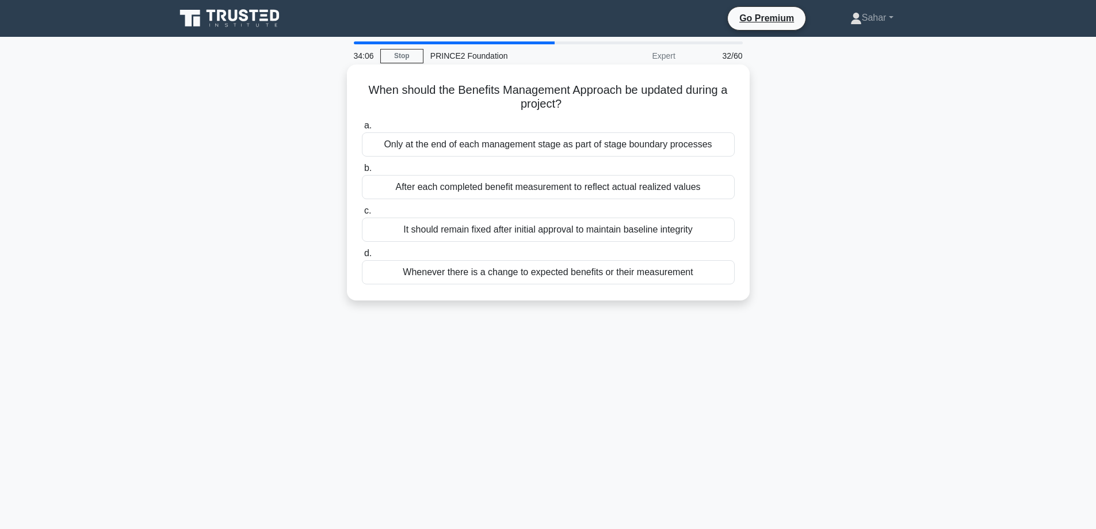
click at [362, 257] on input "d. Whenever there is a change to expected benefits or their measurement" at bounding box center [362, 253] width 0 height 7
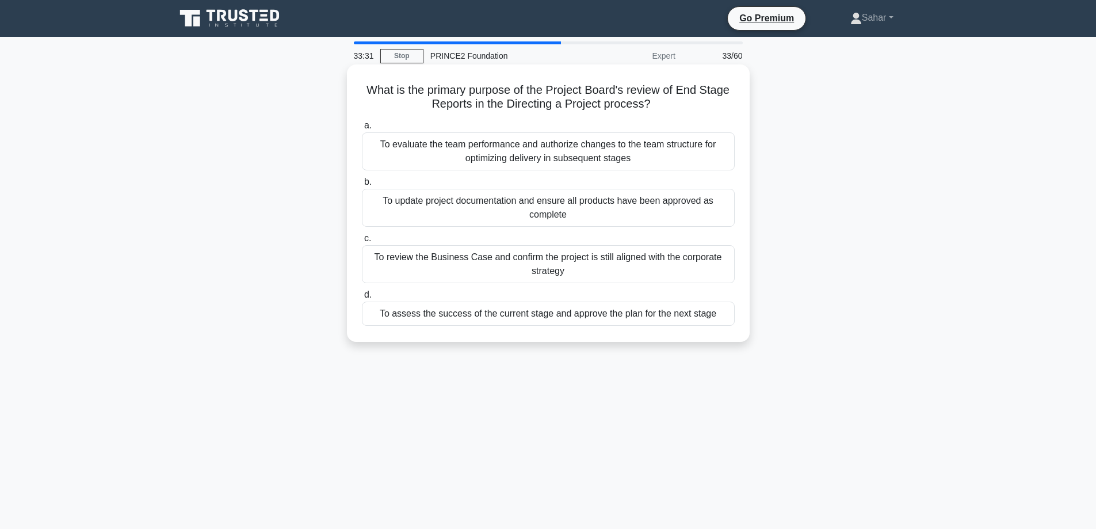
click at [612, 317] on div "To assess the success of the current stage and approve the plan for the next st…" at bounding box center [548, 314] width 373 height 24
click at [362, 299] on input "d. To assess the success of the current stage and approve the plan for the next…" at bounding box center [362, 294] width 0 height 7
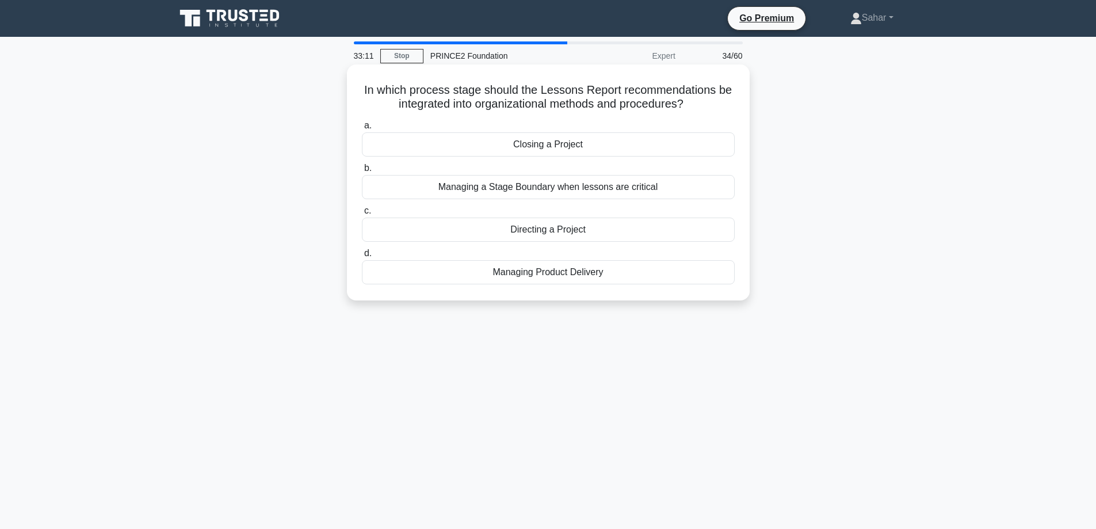
click at [567, 143] on div "Closing a Project" at bounding box center [548, 144] width 373 height 24
click at [362, 129] on input "a. Closing a Project" at bounding box center [362, 125] width 0 height 7
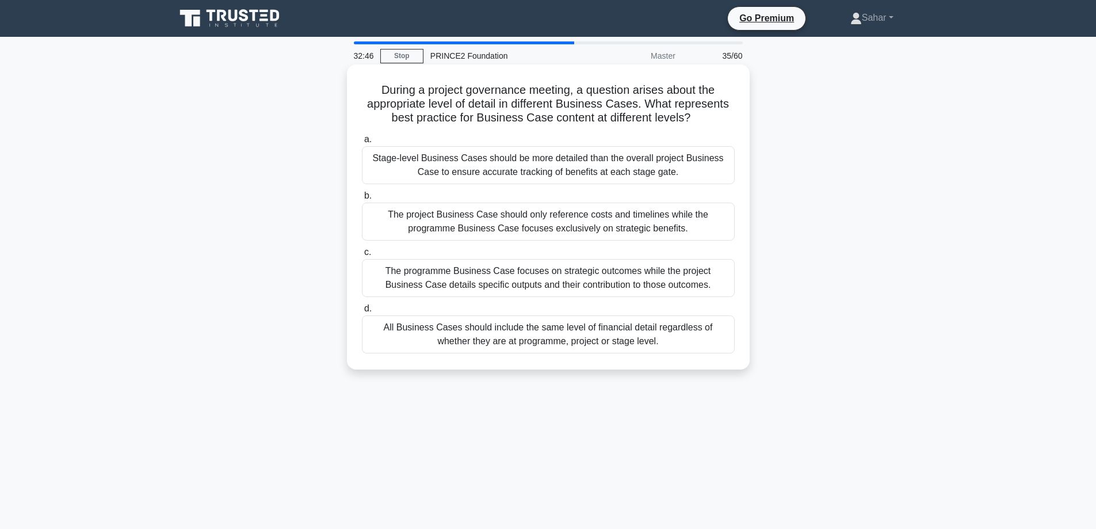
click at [638, 285] on div "The programme Business Case focuses on strategic outcomes while the project Bus…" at bounding box center [548, 278] width 373 height 38
click at [362, 256] on input "c. The programme Business Case focuses on strategic outcomes while the project …" at bounding box center [362, 252] width 0 height 7
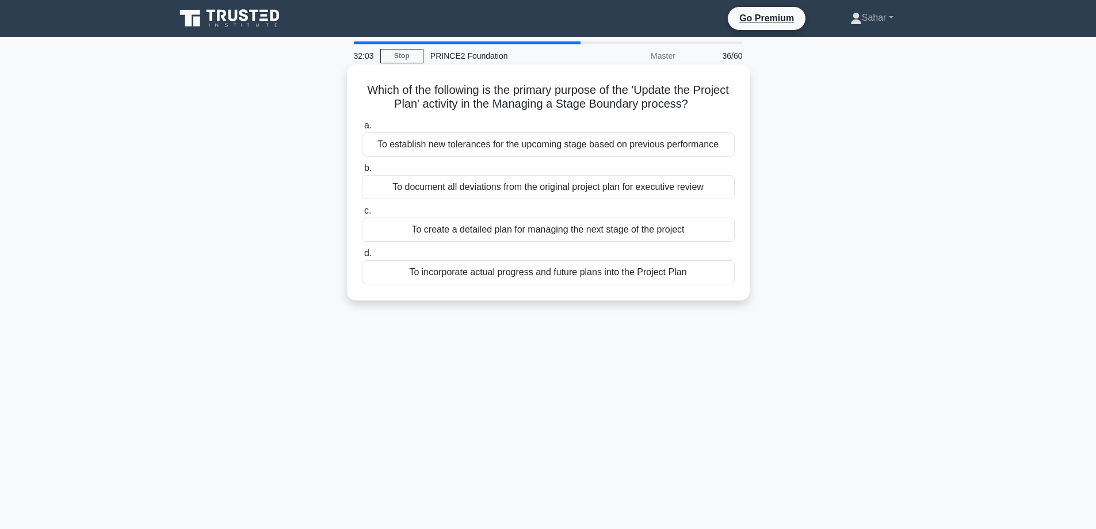
click at [568, 146] on div "To establish new tolerances for the upcoming stage based on previous performance" at bounding box center [548, 144] width 373 height 24
click at [362, 129] on input "a. To establish new tolerances for the upcoming stage based on previous perform…" at bounding box center [362, 125] width 0 height 7
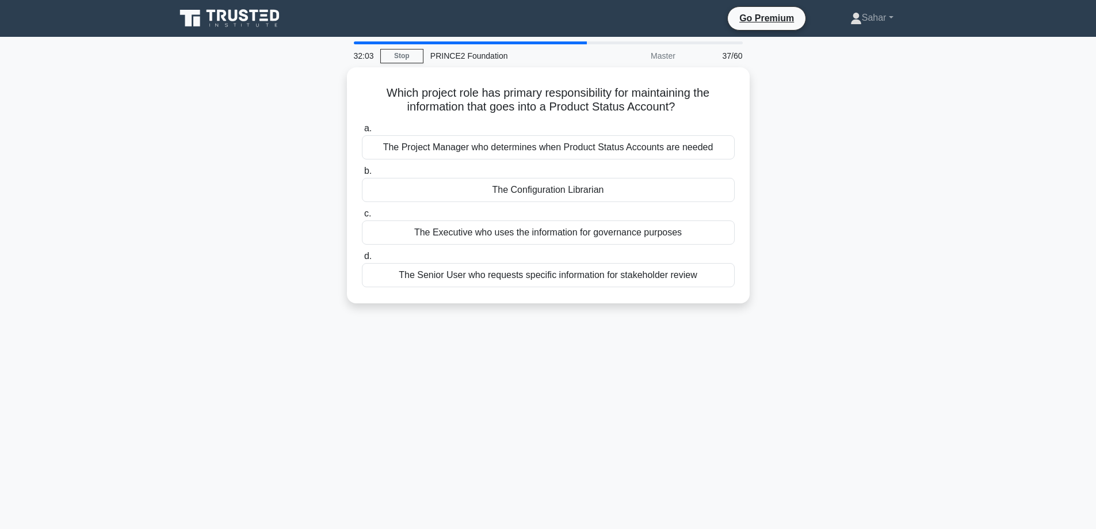
click at [568, 146] on div "The Project Manager who determines when Product Status Accounts are needed" at bounding box center [548, 147] width 373 height 24
click at [362, 132] on input "a. The Project Manager who determines when Product Status Accounts are needed" at bounding box center [362, 128] width 0 height 7
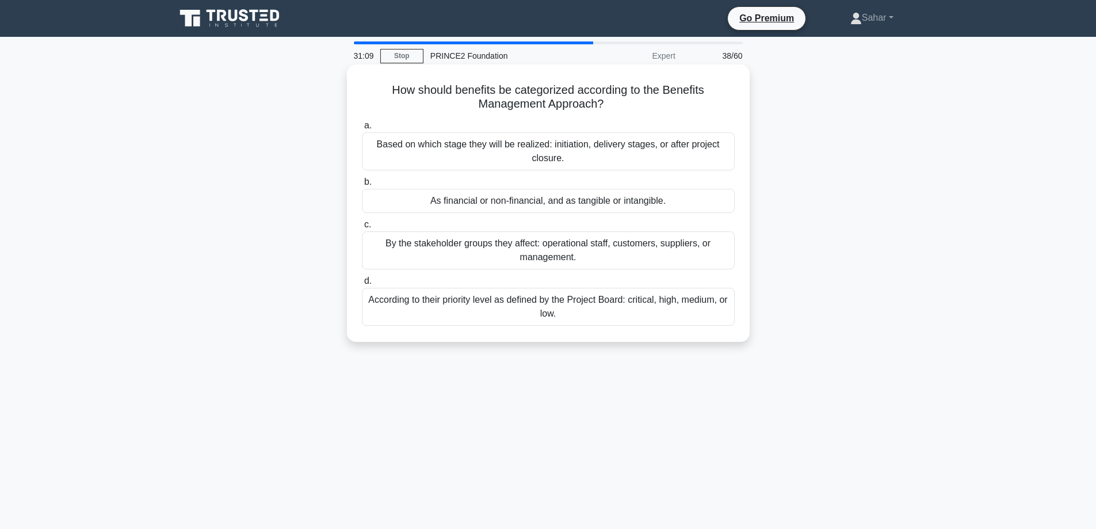
click at [688, 166] on div "Based on which stage they will be realized: initiation, delivery stages, or aft…" at bounding box center [548, 151] width 373 height 38
click at [362, 129] on input "a. Based on which stage they will be realized: initiation, delivery stages, or …" at bounding box center [362, 125] width 0 height 7
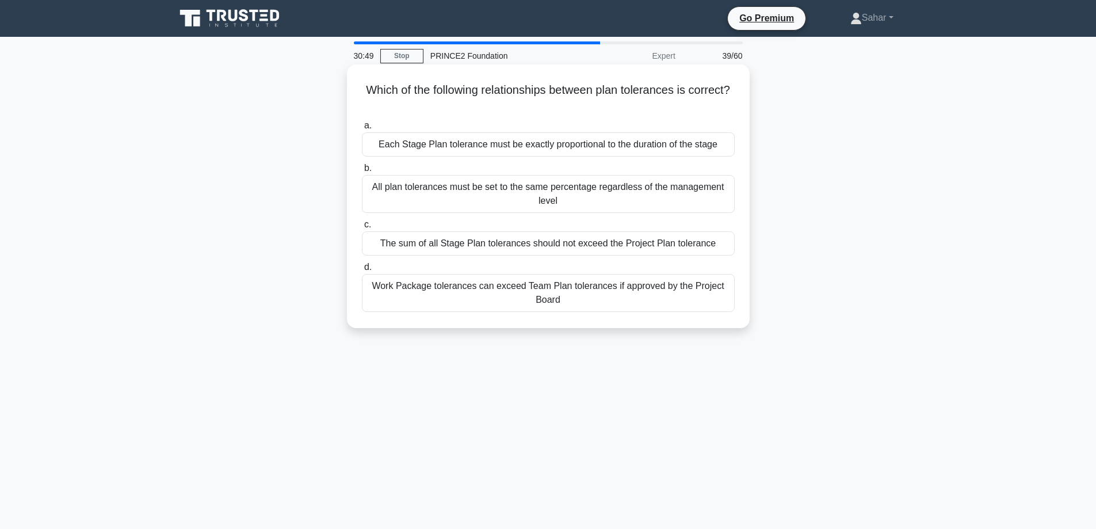
click at [718, 239] on div "The sum of all Stage Plan tolerances should not exceed the Project Plan toleran…" at bounding box center [548, 243] width 373 height 24
click at [362, 228] on input "c. The sum of all Stage Plan tolerances should not exceed the Project Plan tole…" at bounding box center [362, 224] width 0 height 7
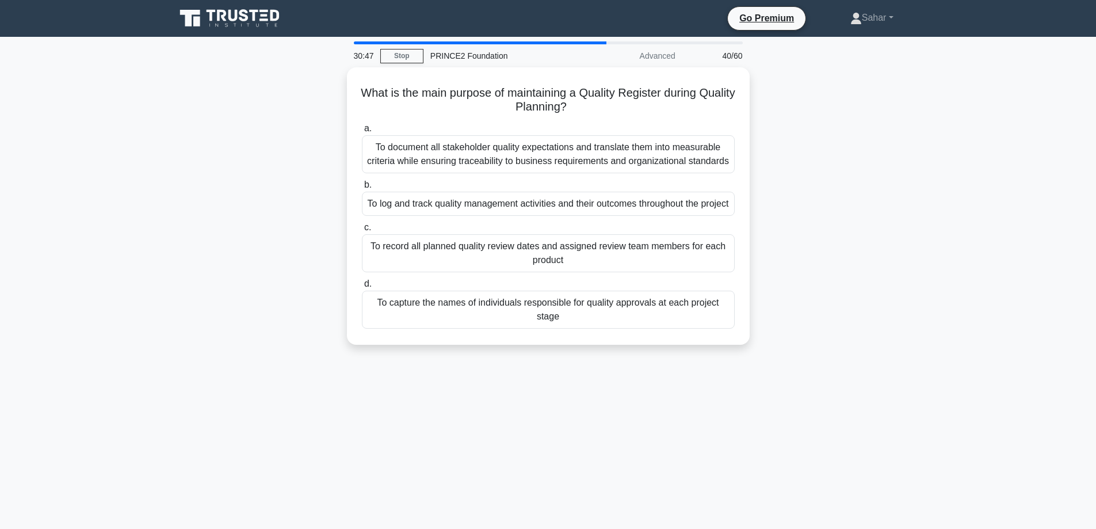
click at [849, 181] on div "What is the main purpose of maintaining a Quality Register during Quality Plann…" at bounding box center [549, 212] width 760 height 291
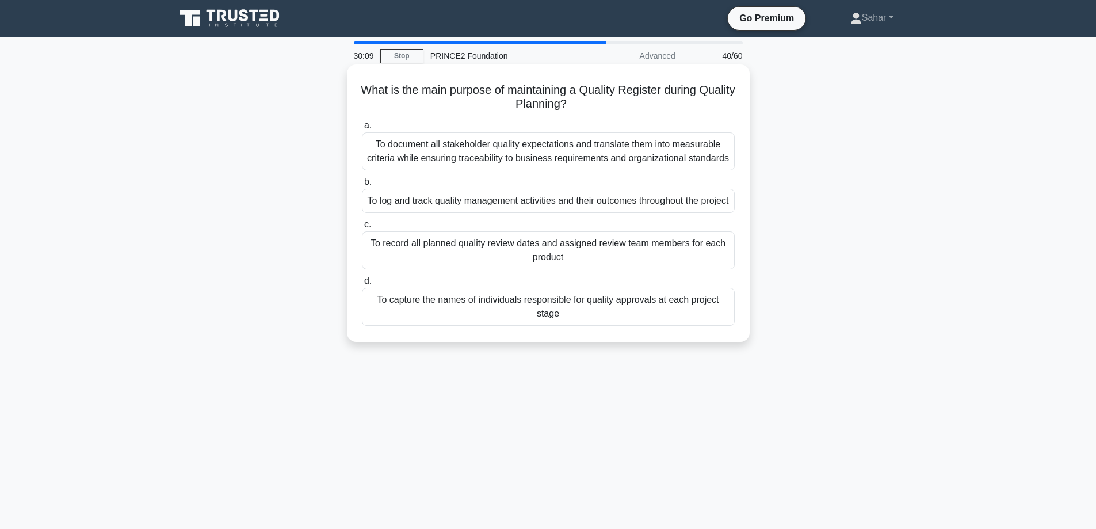
click at [676, 213] on div "To log and track quality management activities and their outcomes throughout th…" at bounding box center [548, 201] width 373 height 24
click at [362, 186] on input "b. To log and track quality management activities and their outcomes throughout…" at bounding box center [362, 181] width 0 height 7
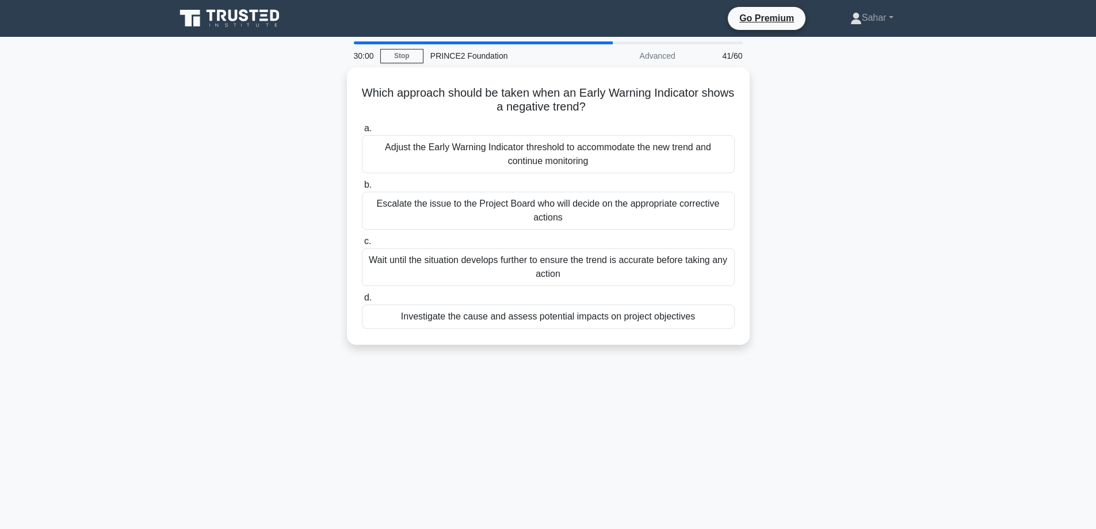
click at [872, 206] on div "Which approach should be taken when an Early Warning Indicator shows a negative…" at bounding box center [549, 212] width 760 height 291
click at [711, 322] on div "Investigate the cause and assess potential impacts on project objectives" at bounding box center [548, 314] width 373 height 24
click at [362, 299] on input "d. Investigate the cause and assess potential impacts on project objectives" at bounding box center [362, 294] width 0 height 7
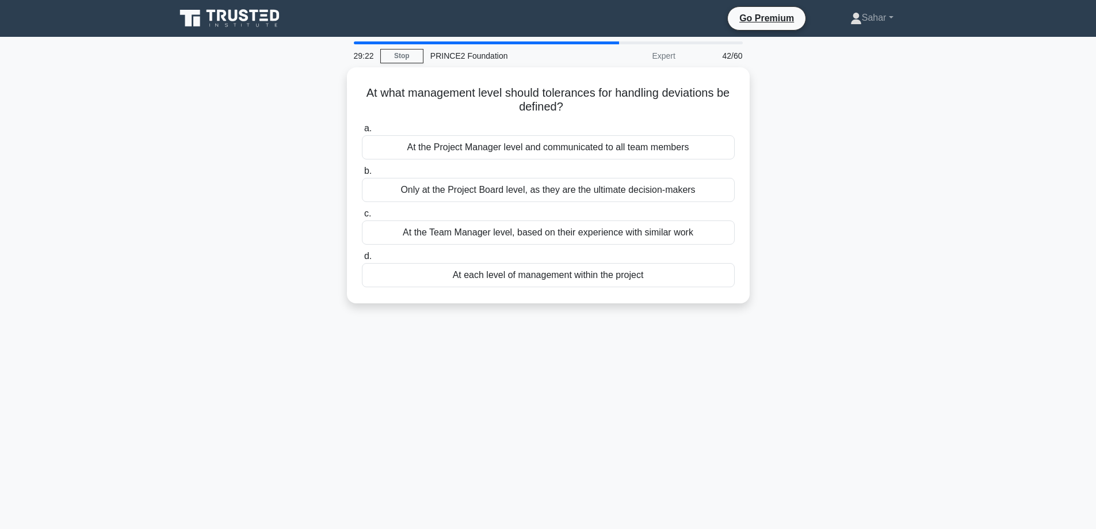
click at [711, 322] on div "29:22 Stop PRINCE2 Foundation Expert 42/60 At what management level should tole…" at bounding box center [549, 328] width 760 height 575
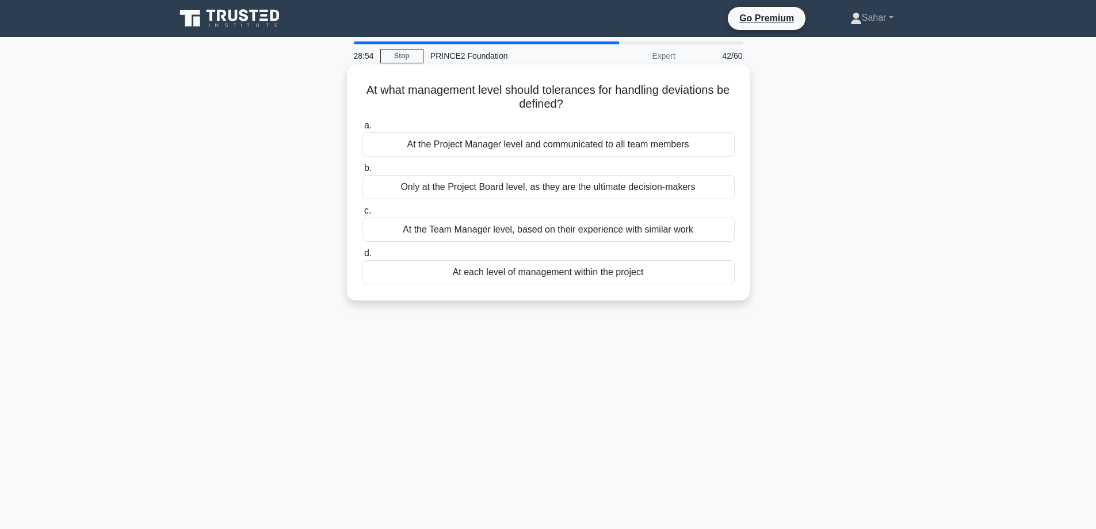
click at [659, 272] on div "At each level of management within the project" at bounding box center [548, 272] width 373 height 24
click at [362, 257] on input "d. At each level of management within the project" at bounding box center [362, 253] width 0 height 7
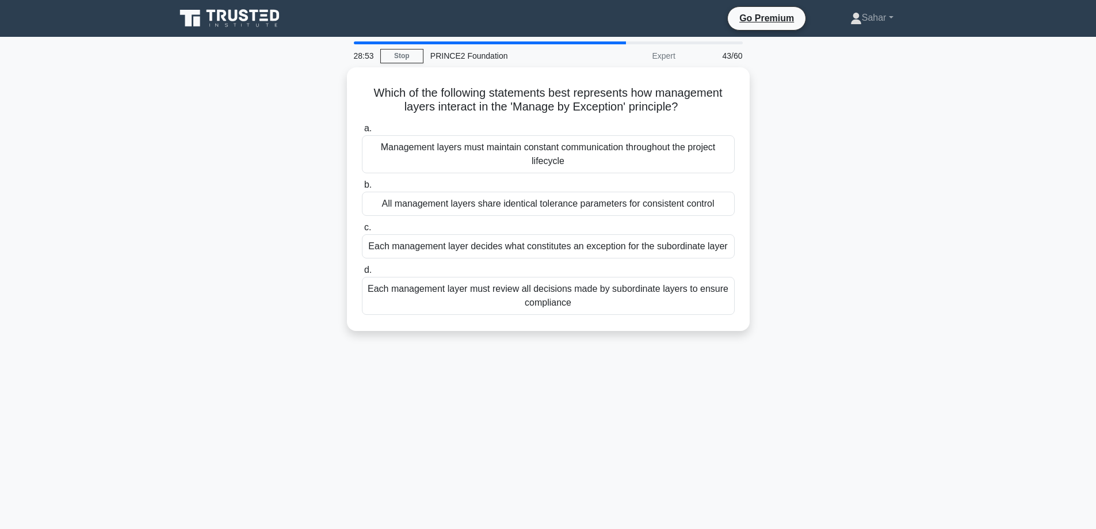
click at [919, 200] on div "Which of the following statements best represents how management layers interac…" at bounding box center [549, 205] width 760 height 277
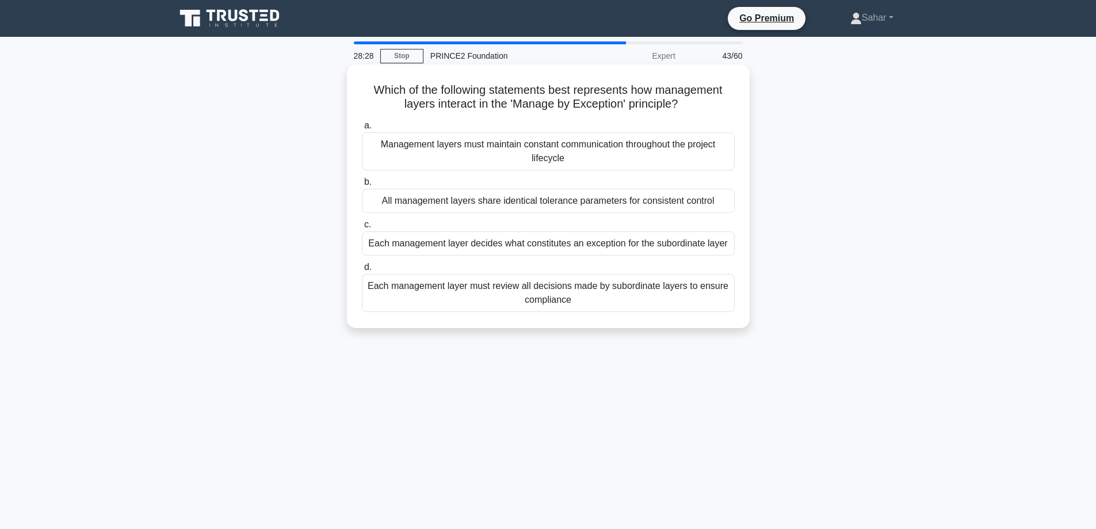
click at [719, 244] on div "Each management layer decides what constitutes an exception for the subordinate…" at bounding box center [548, 243] width 373 height 24
click at [362, 228] on input "c. Each management layer decides what constitutes an exception for the subordin…" at bounding box center [362, 224] width 0 height 7
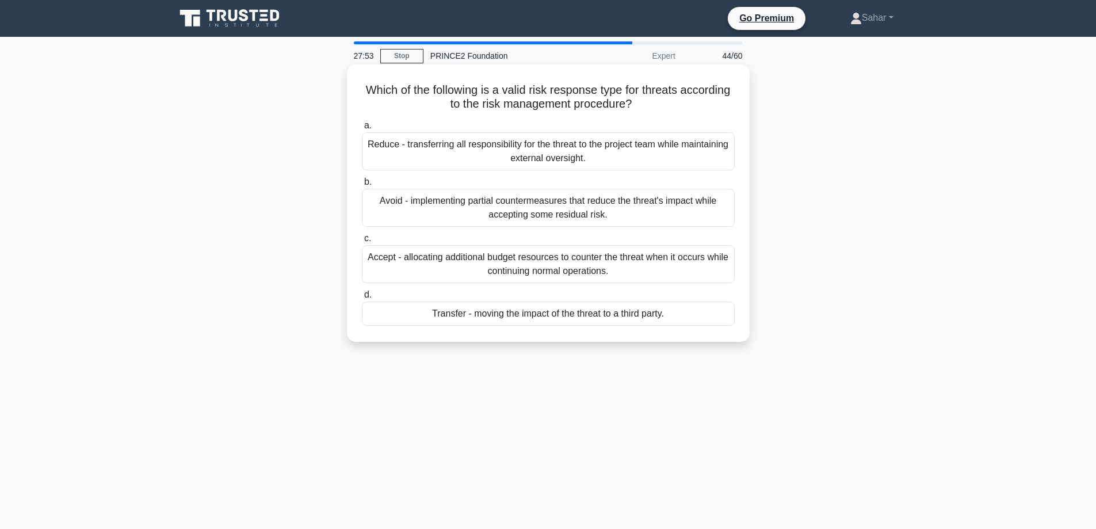
click at [686, 320] on div "Transfer - moving the impact of the threat to a third party." at bounding box center [548, 314] width 373 height 24
click at [362, 299] on input "d. Transfer - moving the impact of the threat to a third party." at bounding box center [362, 294] width 0 height 7
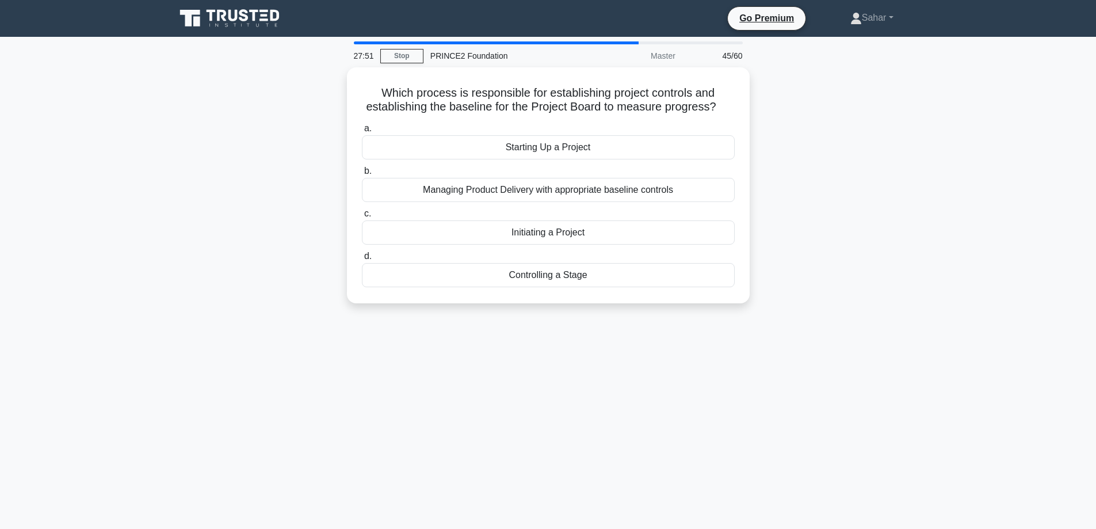
click at [878, 241] on div "Which process is responsible for establishing project controls and establishing…" at bounding box center [549, 192] width 760 height 250
click at [616, 229] on div "Initiating a Project" at bounding box center [548, 229] width 373 height 24
click at [362, 215] on input "c. Initiating a Project" at bounding box center [362, 210] width 0 height 7
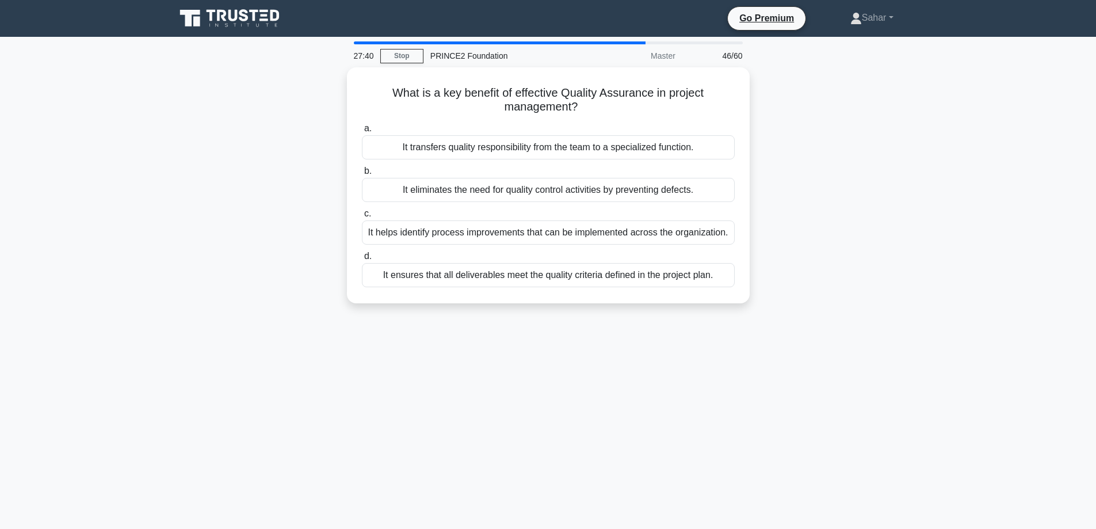
click at [856, 190] on div "What is a key benefit of effective Quality Assurance in project management? .sp…" at bounding box center [549, 192] width 760 height 250
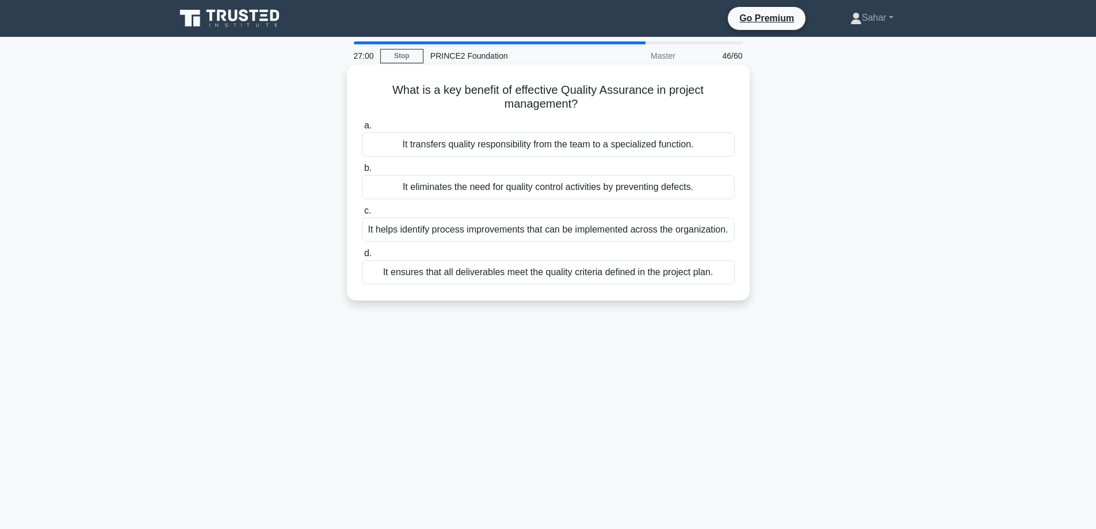
click at [699, 227] on div "It helps identify process improvements that can be implemented across the organ…" at bounding box center [548, 229] width 373 height 24
click at [362, 215] on input "c. It helps identify process improvements that can be implemented across the or…" at bounding box center [362, 210] width 0 height 7
click at [714, 227] on div "Determine the risk appetite of the organization through executive interviews" at bounding box center [548, 229] width 373 height 24
click at [362, 215] on input "c. Determine the risk appetite of the organization through executive interviews" at bounding box center [362, 210] width 0 height 7
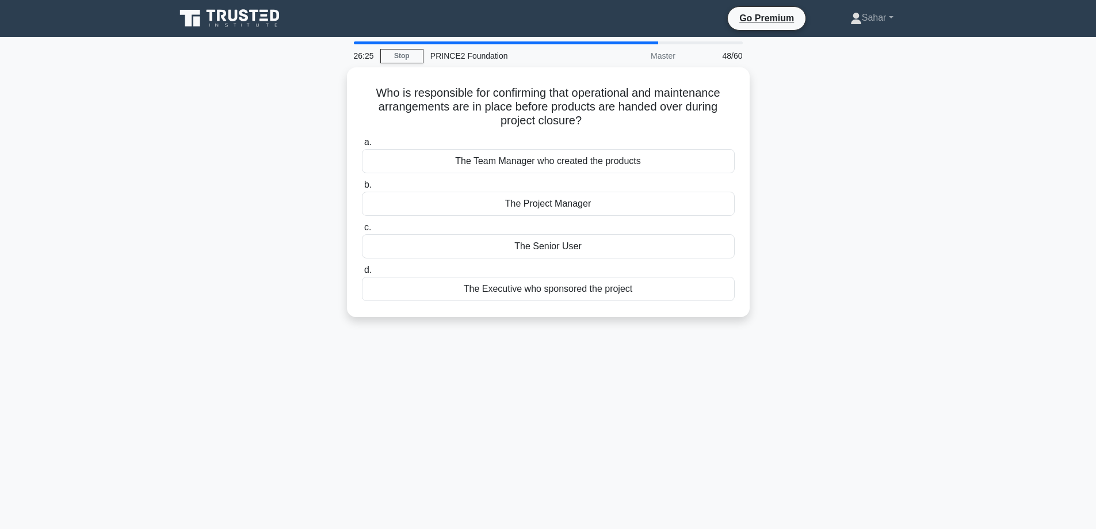
click at [852, 177] on div "Who is responsible for confirming that operational and maintenance arrangements…" at bounding box center [549, 199] width 760 height 264
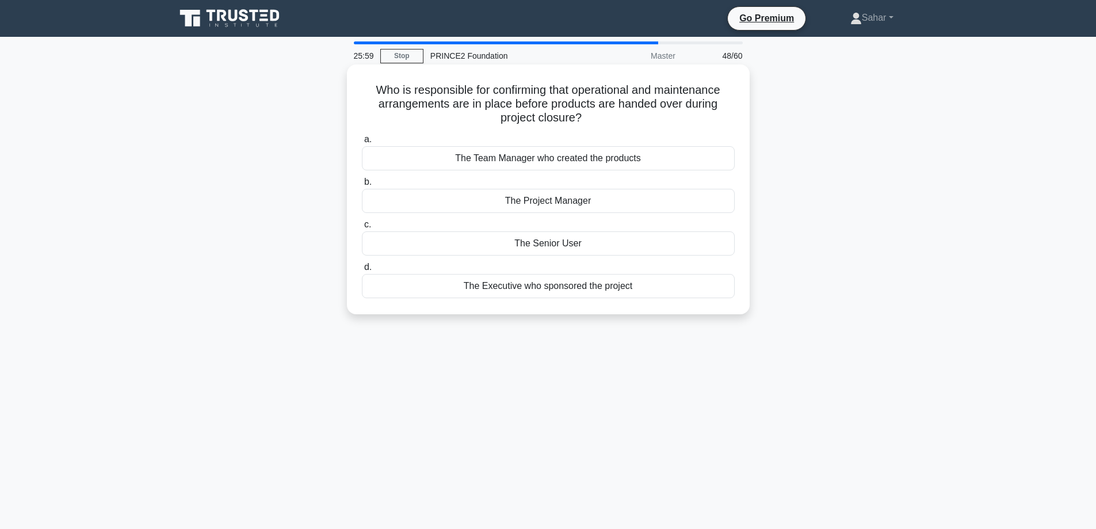
click at [608, 243] on div "The Senior User" at bounding box center [548, 243] width 373 height 24
click at [362, 228] on input "c. The Senior User" at bounding box center [362, 224] width 0 height 7
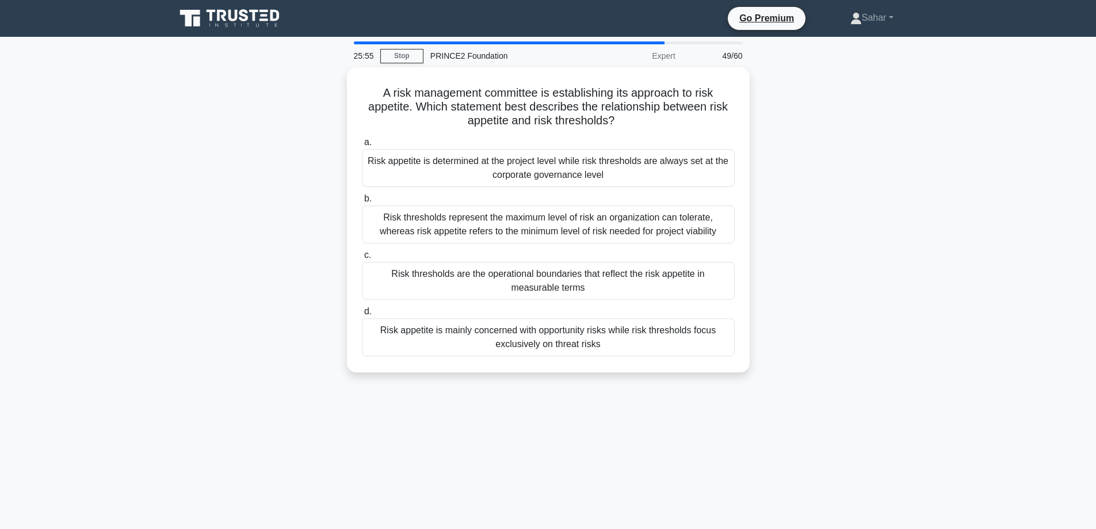
click at [882, 165] on div "A risk management committee is establishing its approach to risk appetite. Whic…" at bounding box center [549, 226] width 760 height 319
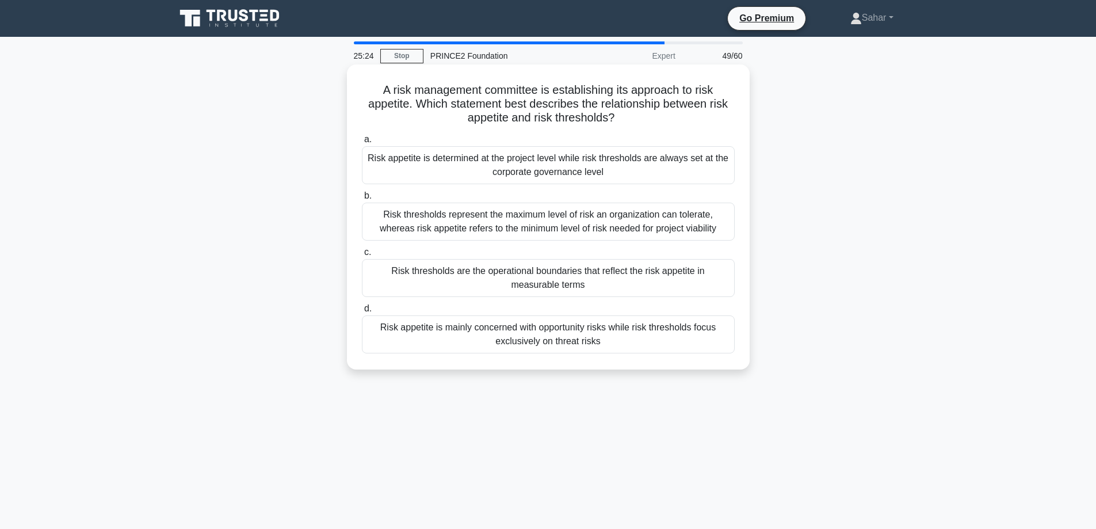
click at [692, 276] on div "Risk thresholds are the operational boundaries that reflect the risk appetite i…" at bounding box center [548, 278] width 373 height 38
click at [362, 256] on input "c. Risk thresholds are the operational boundaries that reflect the risk appetit…" at bounding box center [362, 252] width 0 height 7
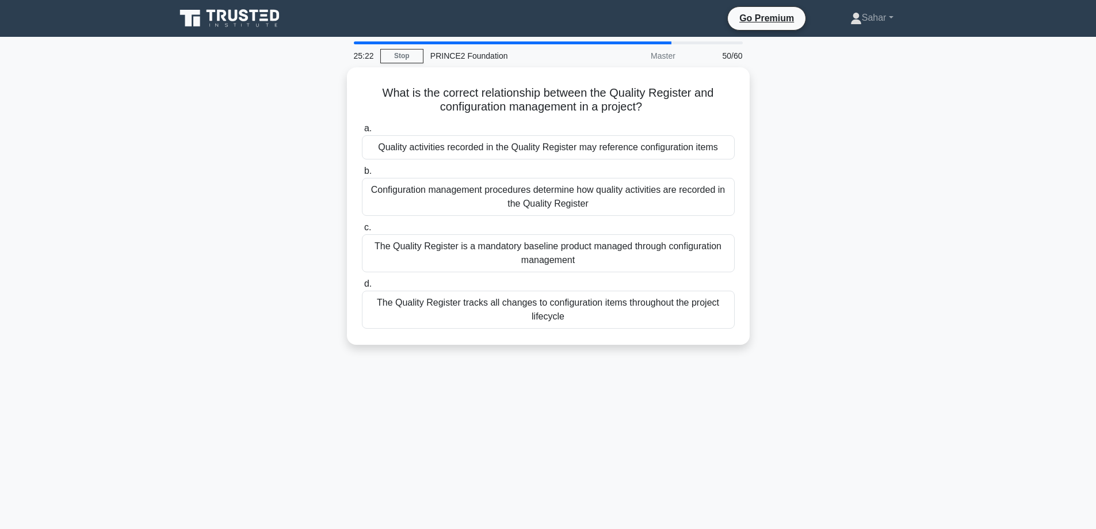
click at [888, 232] on div "What is the correct relationship between the Quality Register and configuration…" at bounding box center [549, 212] width 760 height 291
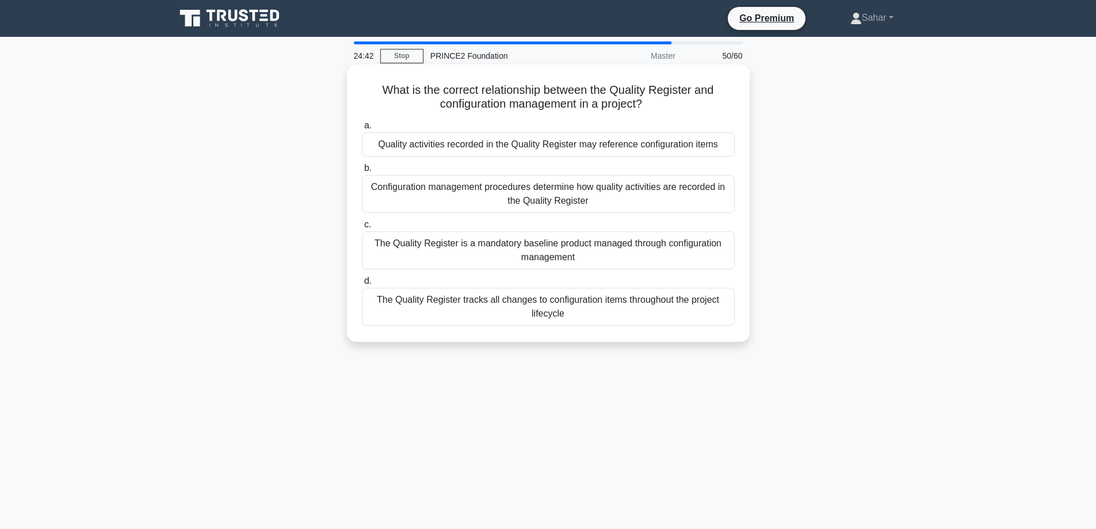
click at [661, 143] on div "Quality activities recorded in the Quality Register may reference configuration…" at bounding box center [548, 144] width 373 height 24
click at [362, 129] on input "a. Quality activities recorded in the Quality Register may reference configurat…" at bounding box center [362, 125] width 0 height 7
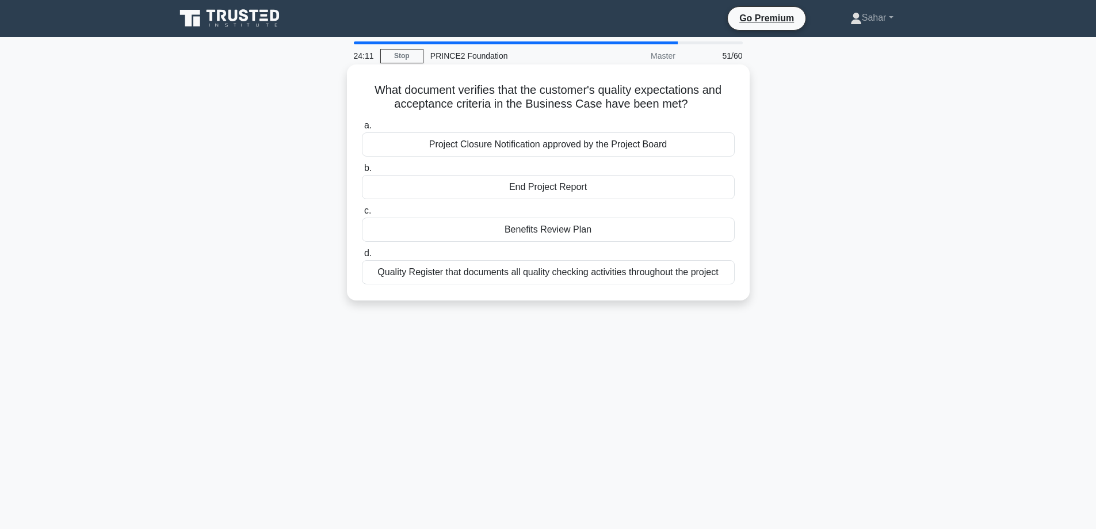
click at [676, 186] on div "End Project Report" at bounding box center [548, 187] width 373 height 24
click at [362, 172] on input "b. End Project Report" at bounding box center [362, 168] width 0 height 7
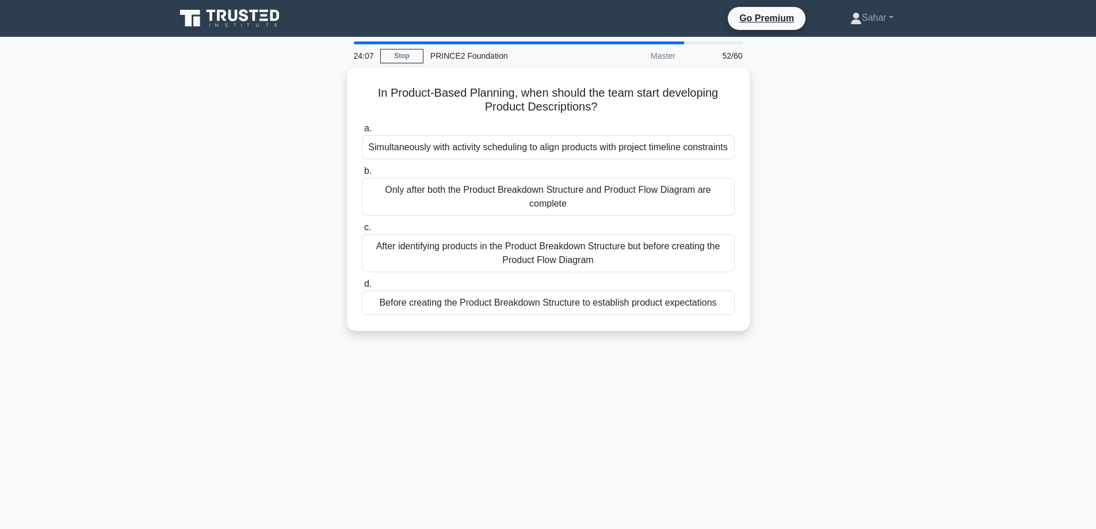
click at [853, 212] on div "In Product-Based Planning, when should the team start developing Product Descri…" at bounding box center [549, 205] width 760 height 277
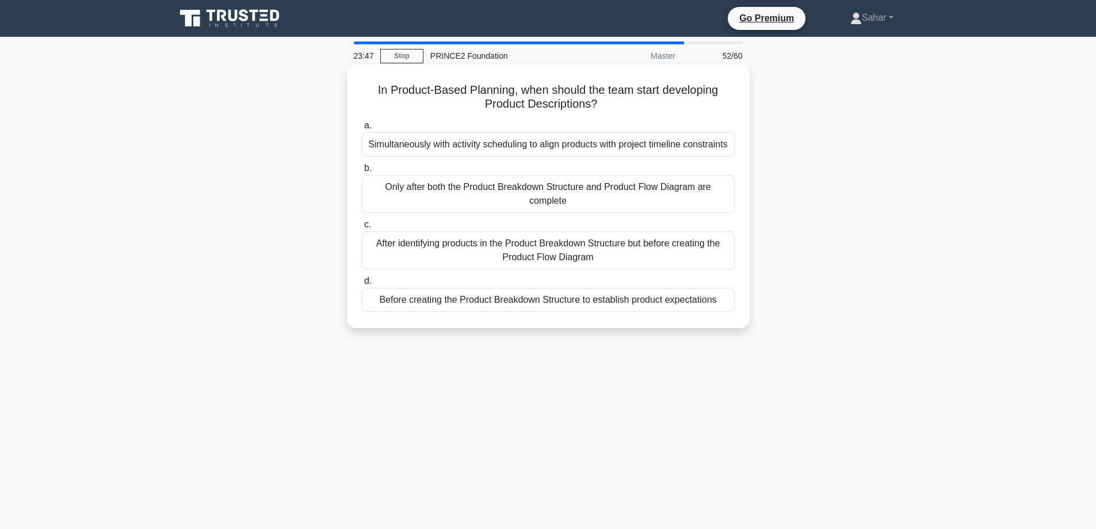
click at [670, 265] on div "After identifying products in the Product Breakdown Structure but before creati…" at bounding box center [548, 250] width 373 height 38
click at [362, 228] on input "c. After identifying products in the Product Breakdown Structure but before cre…" at bounding box center [362, 224] width 0 height 7
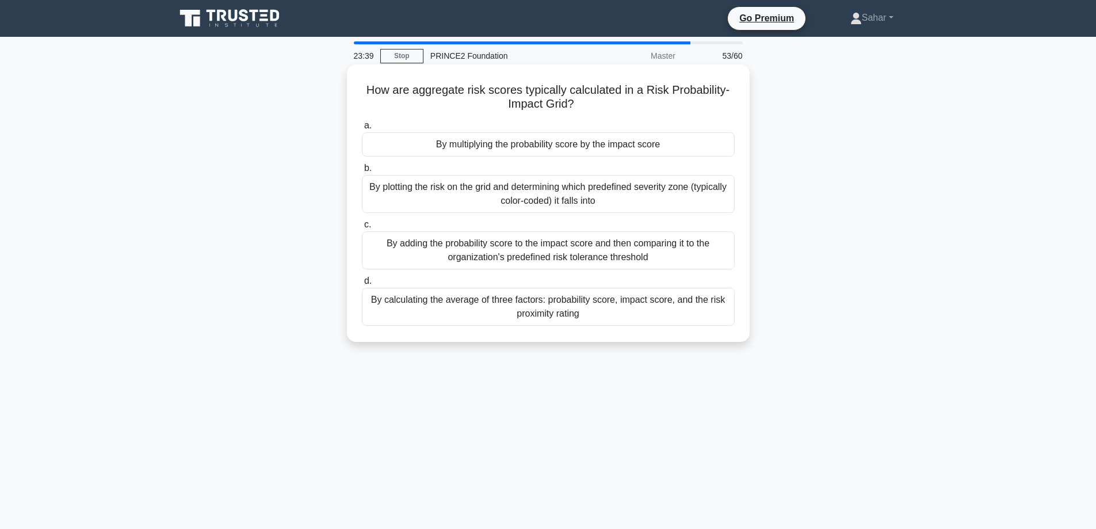
click at [690, 138] on div "By multiplying the probability score by the impact score" at bounding box center [548, 144] width 373 height 24
click at [362, 129] on input "a. By multiplying the probability score by the impact score" at bounding box center [362, 125] width 0 height 7
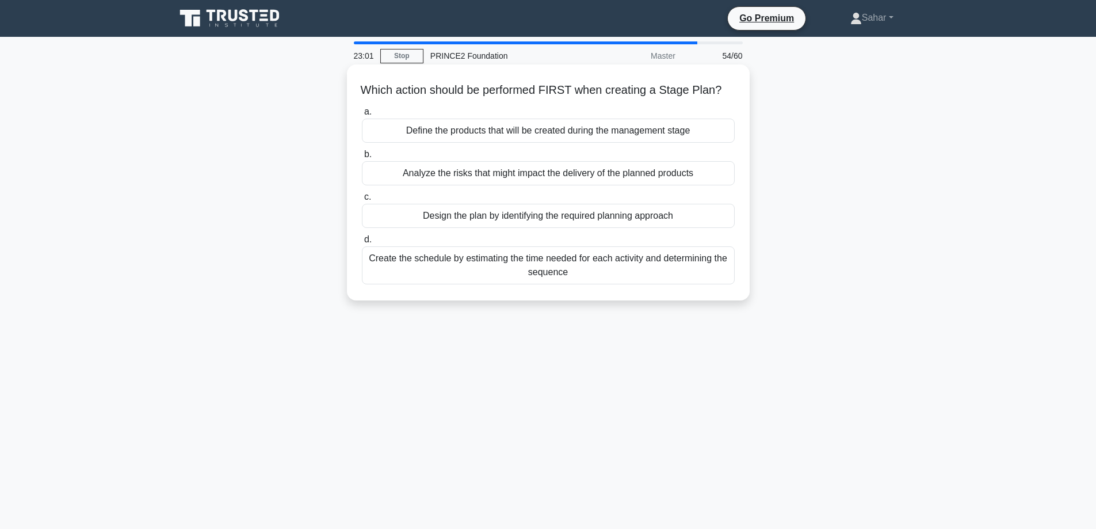
click at [697, 228] on div "Design the plan by identifying the required planning approach" at bounding box center [548, 216] width 373 height 24
click at [362, 201] on input "c. Design the plan by identifying the required planning approach" at bounding box center [362, 196] width 0 height 7
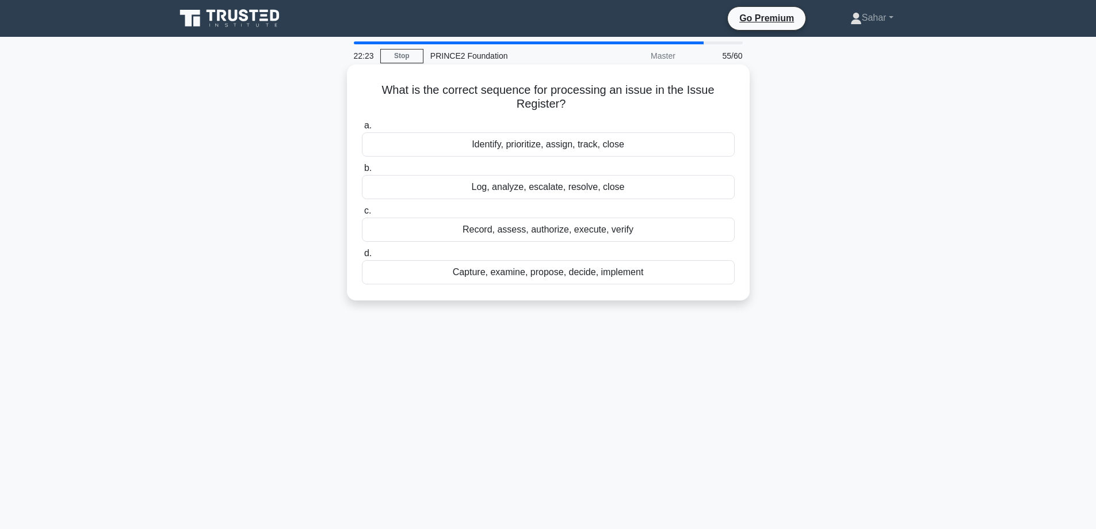
click at [592, 142] on div "Identify, prioritize, assign, track, close" at bounding box center [548, 144] width 373 height 24
click at [362, 129] on input "a. Identify, prioritize, assign, track, close" at bounding box center [362, 125] width 0 height 7
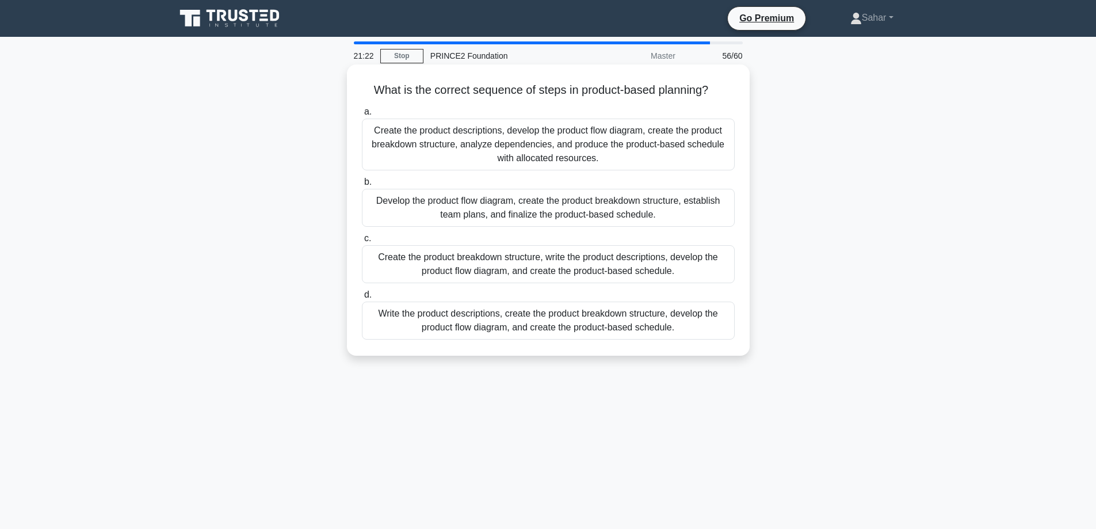
click at [612, 272] on div "Create the product breakdown structure, write the product descriptions, develop…" at bounding box center [548, 264] width 373 height 38
click at [362, 242] on input "c. Create the product breakdown structure, write the product descriptions, deve…" at bounding box center [362, 238] width 0 height 7
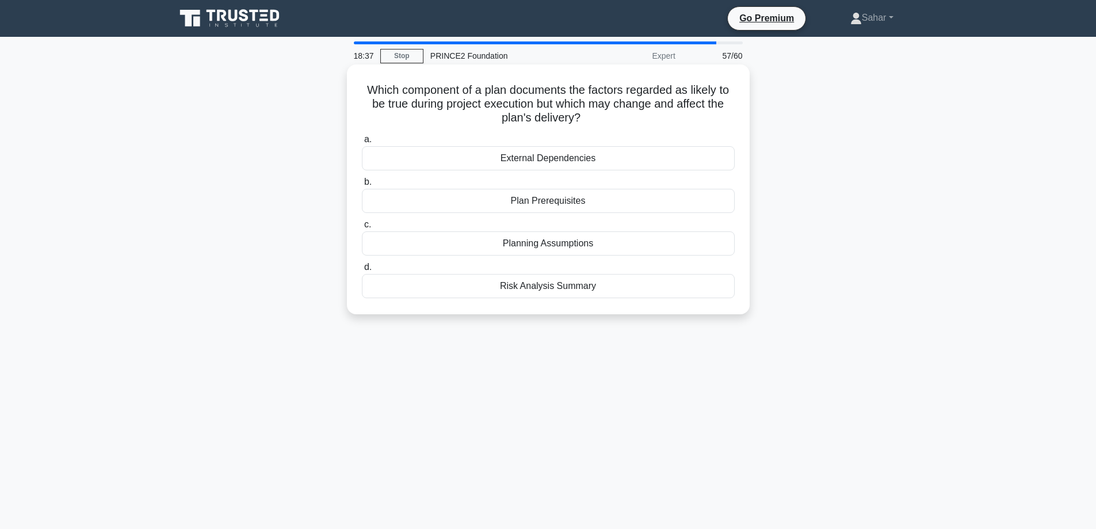
click at [548, 201] on div "Plan Prerequisites" at bounding box center [548, 201] width 373 height 24
click at [362, 186] on input "b. Plan Prerequisites" at bounding box center [362, 181] width 0 height 7
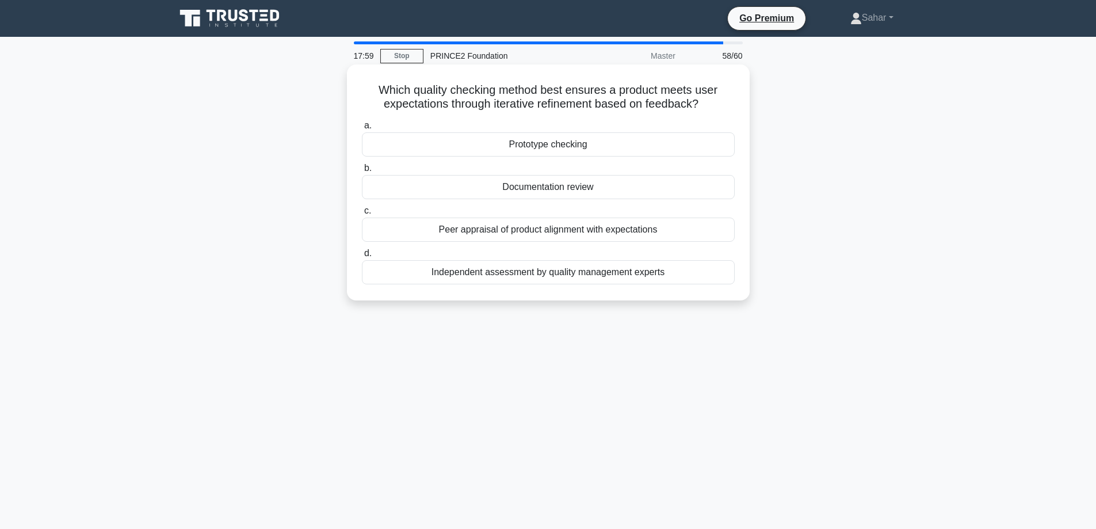
click at [541, 147] on div "Prototype checking" at bounding box center [548, 144] width 373 height 24
click at [362, 129] on input "a. Prototype checking" at bounding box center [362, 125] width 0 height 7
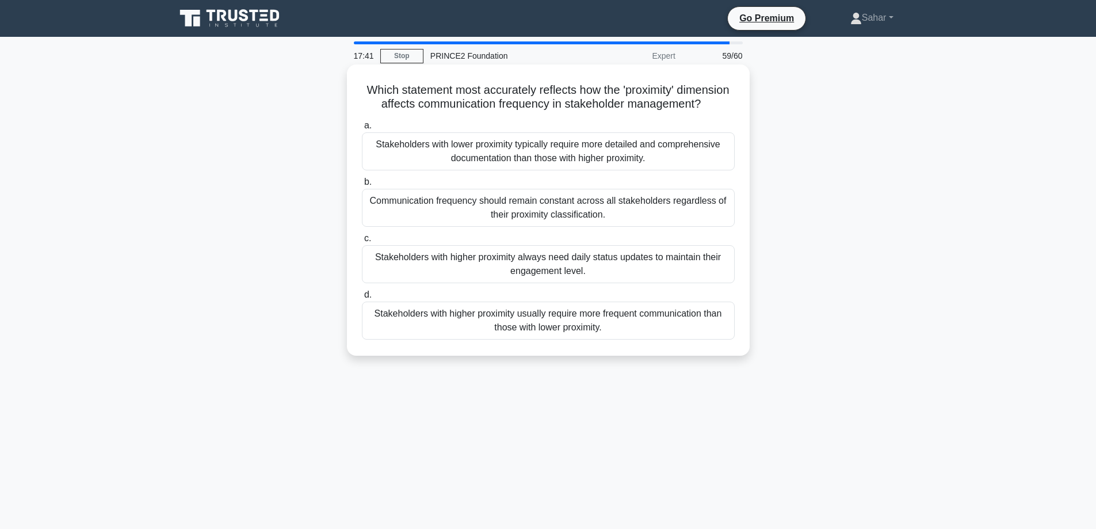
click at [523, 283] on div "Stakeholders with higher proximity always need daily status updates to maintain…" at bounding box center [548, 264] width 373 height 38
click at [362, 242] on input "c. Stakeholders with higher proximity always need daily status updates to maint…" at bounding box center [362, 238] width 0 height 7
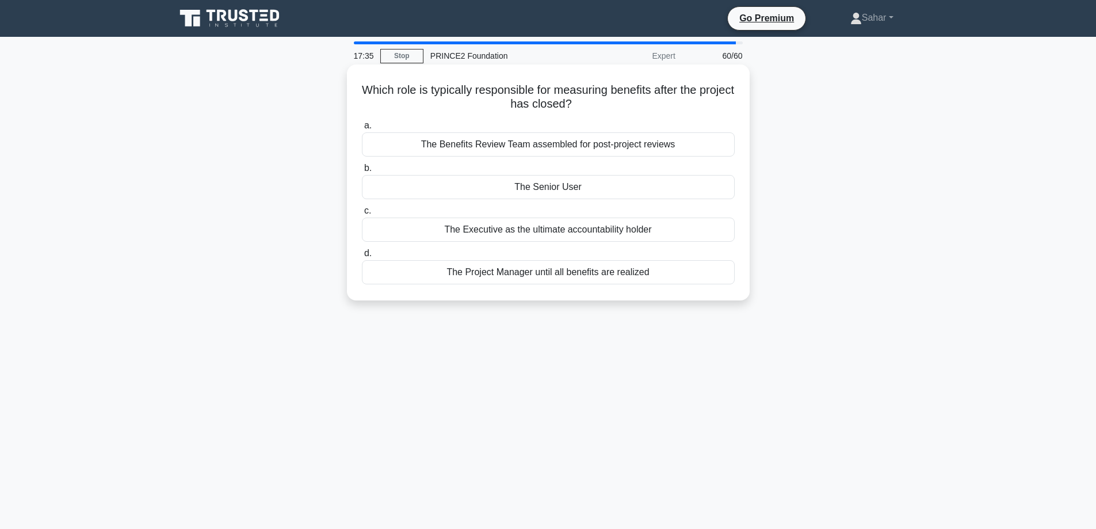
click at [548, 190] on div "The Senior User" at bounding box center [548, 187] width 373 height 24
click at [362, 172] on input "b. The Senior User" at bounding box center [362, 168] width 0 height 7
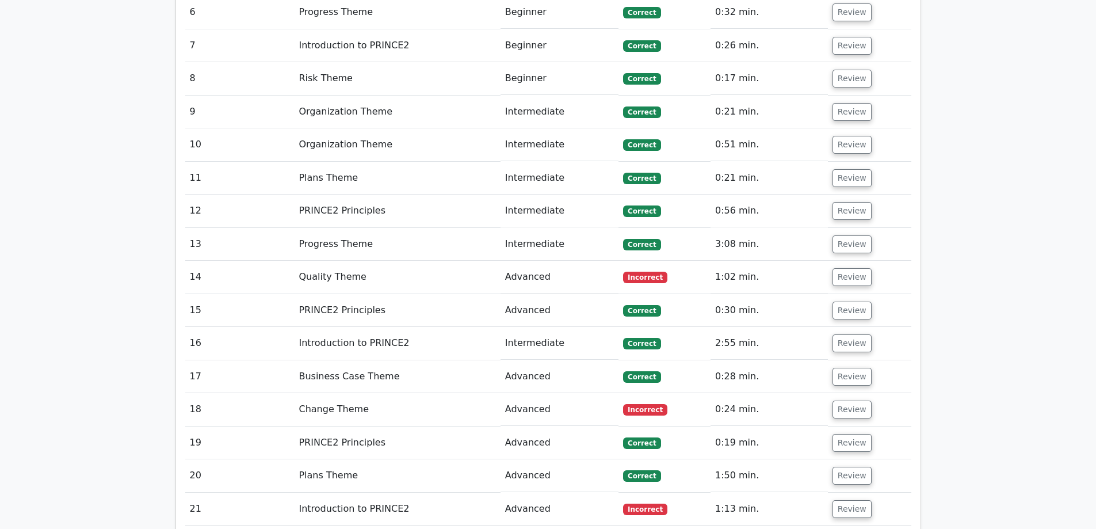
scroll to position [1892, 0]
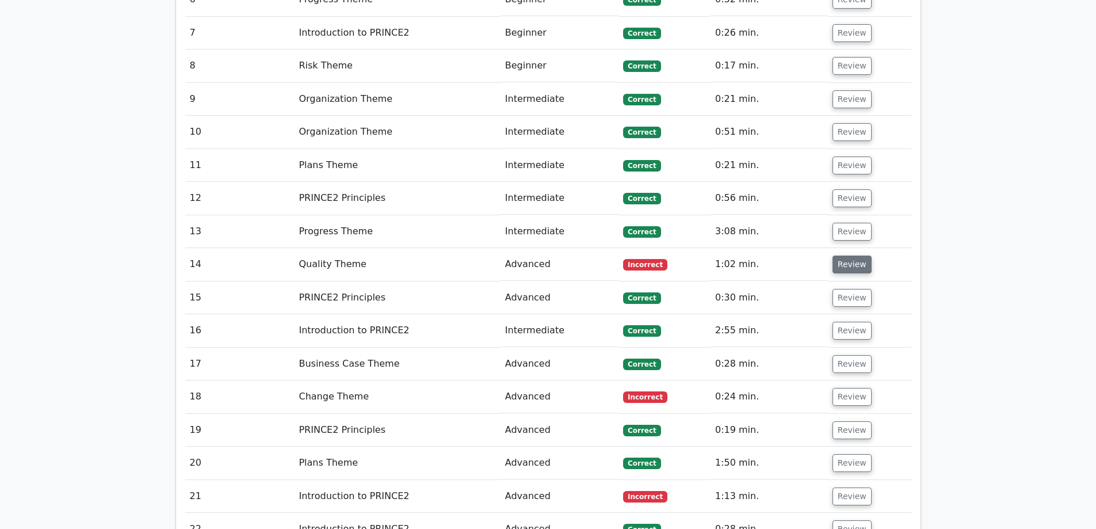
click at [849, 255] on button "Review" at bounding box center [852, 264] width 39 height 18
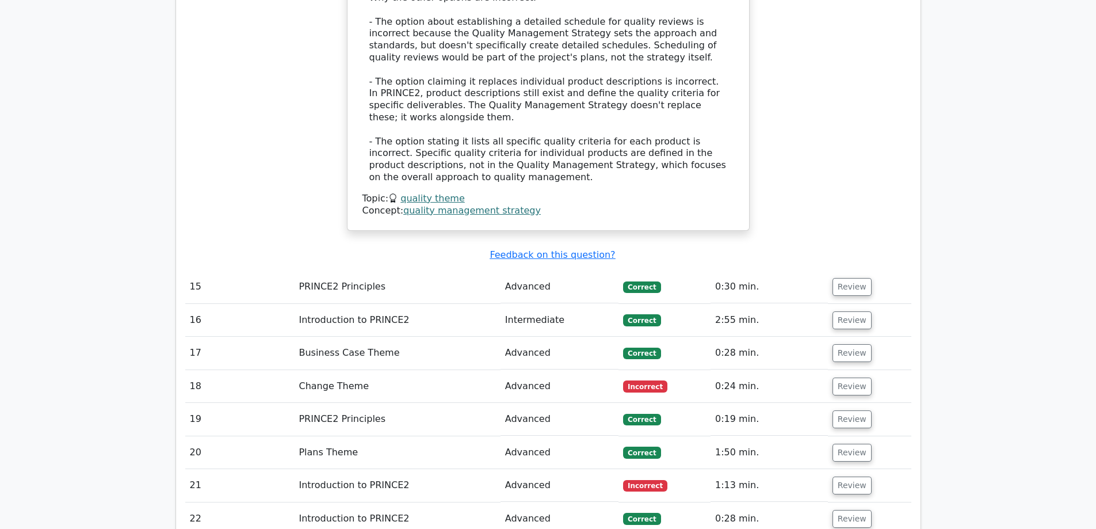
scroll to position [2614, 0]
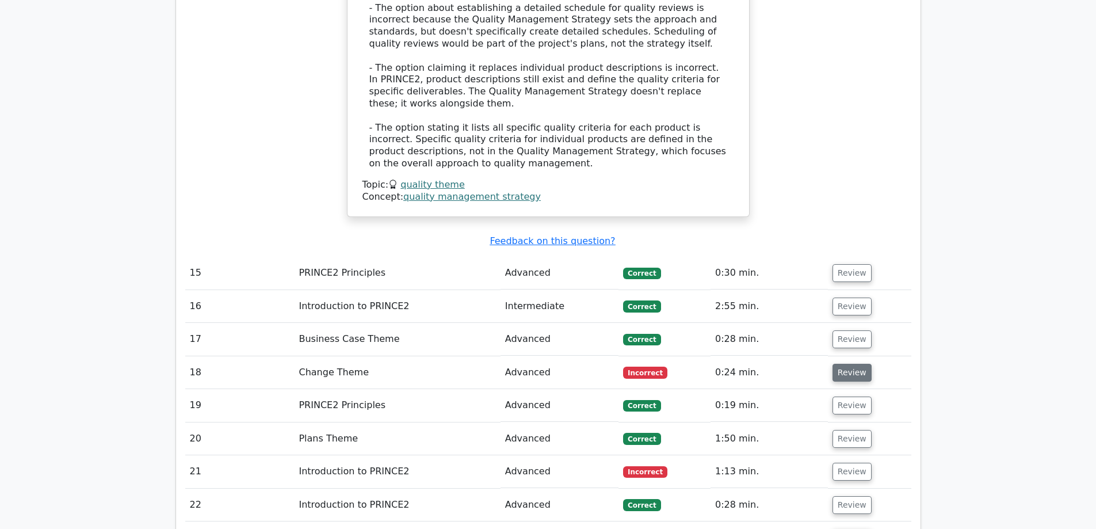
click at [848, 364] on button "Review" at bounding box center [852, 373] width 39 height 18
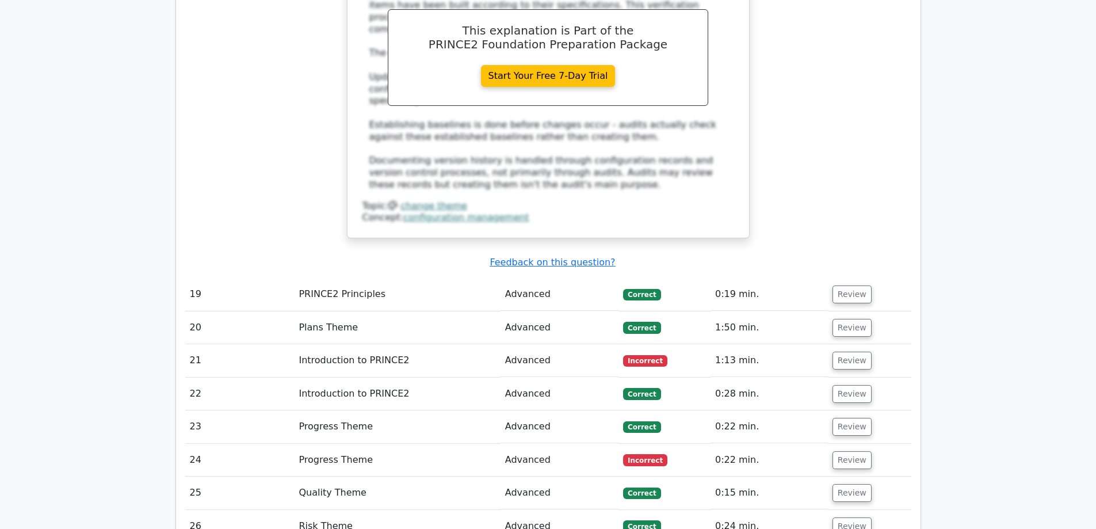
scroll to position [3273, 0]
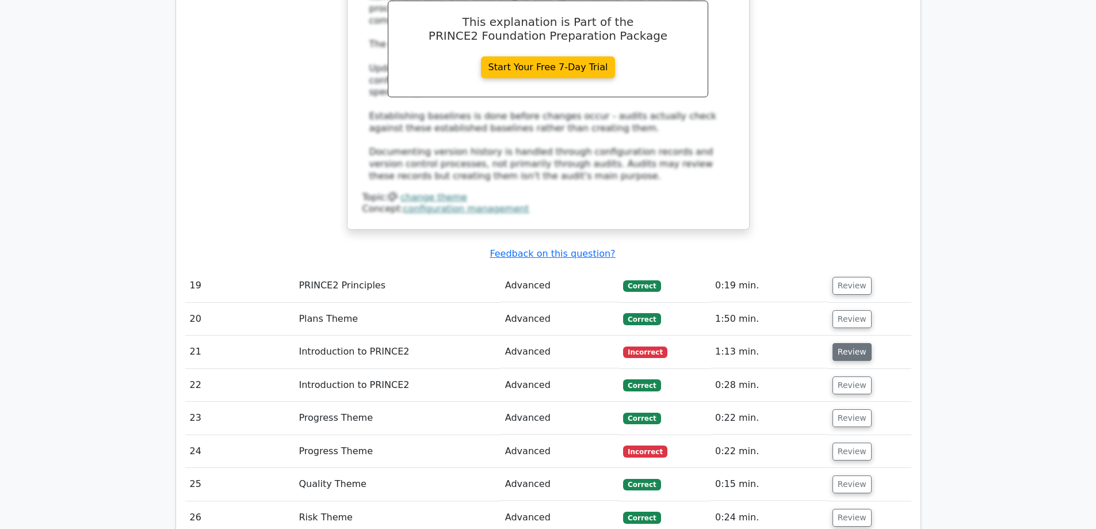
click at [858, 343] on button "Review" at bounding box center [852, 352] width 39 height 18
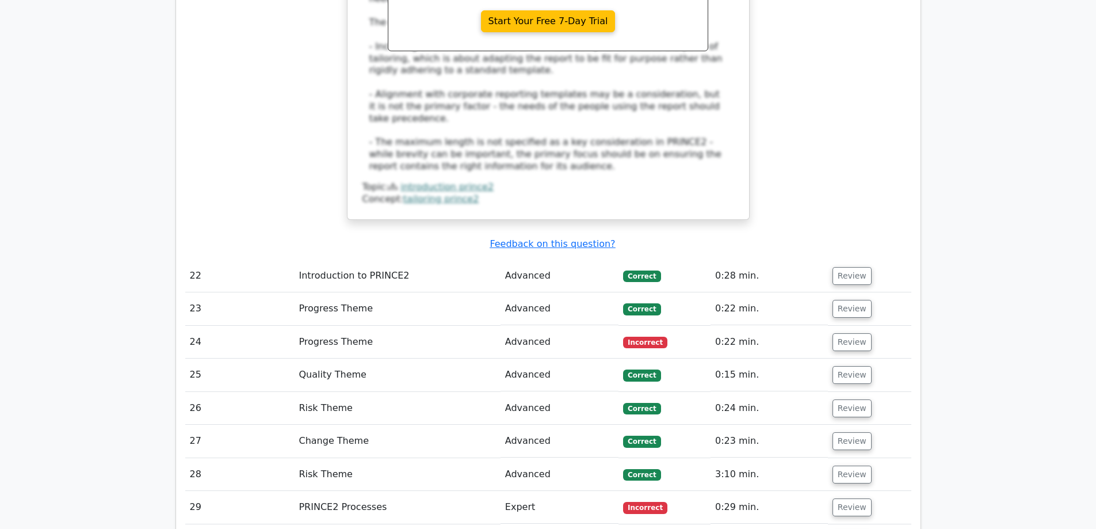
scroll to position [3935, 0]
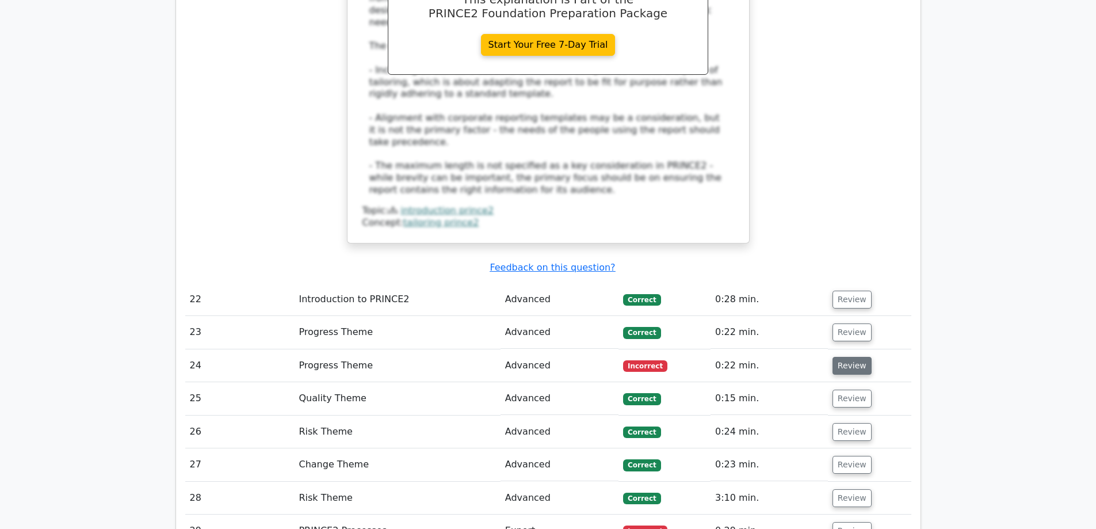
click at [856, 357] on button "Review" at bounding box center [852, 366] width 39 height 18
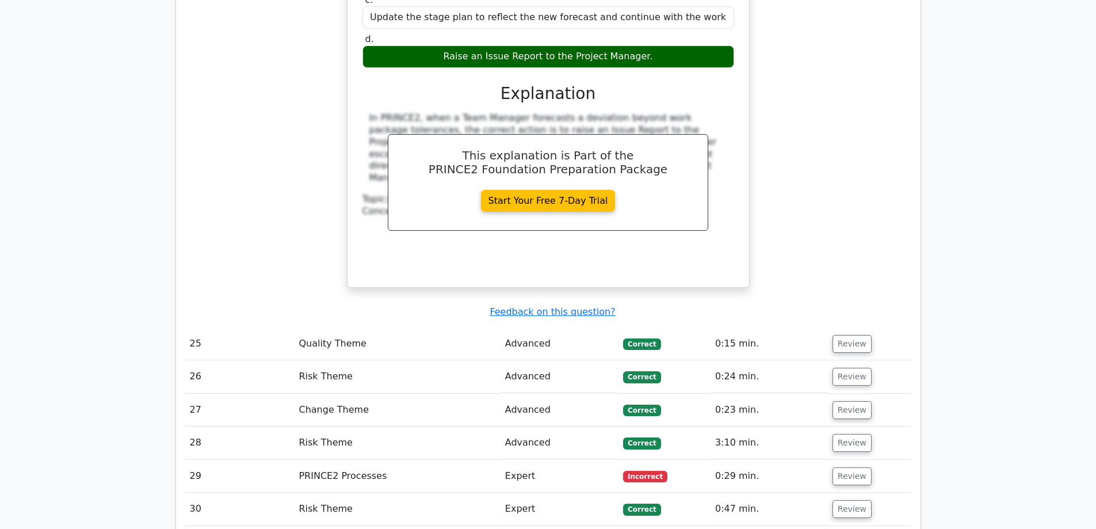
scroll to position [4483, 0]
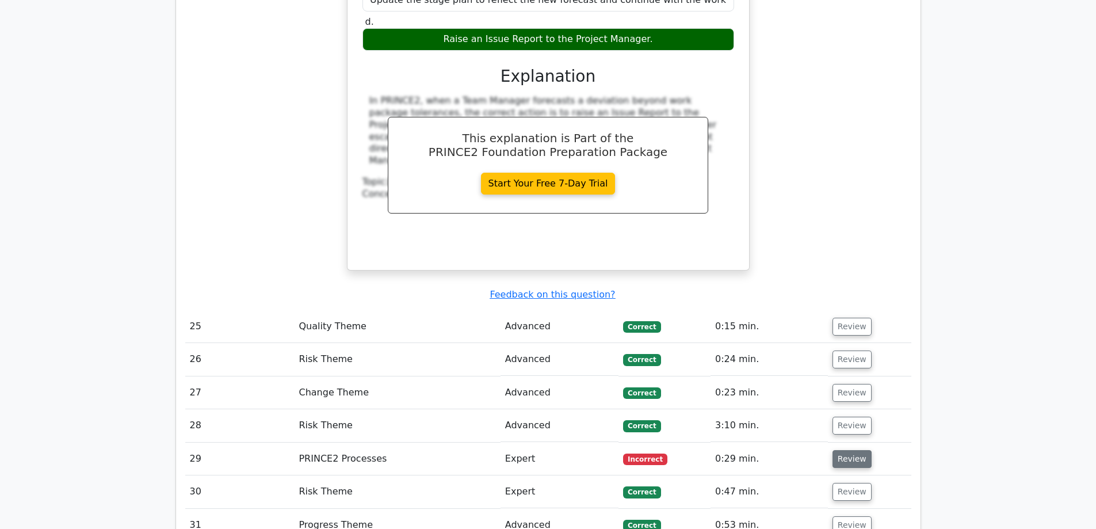
click at [846, 450] on button "Review" at bounding box center [852, 459] width 39 height 18
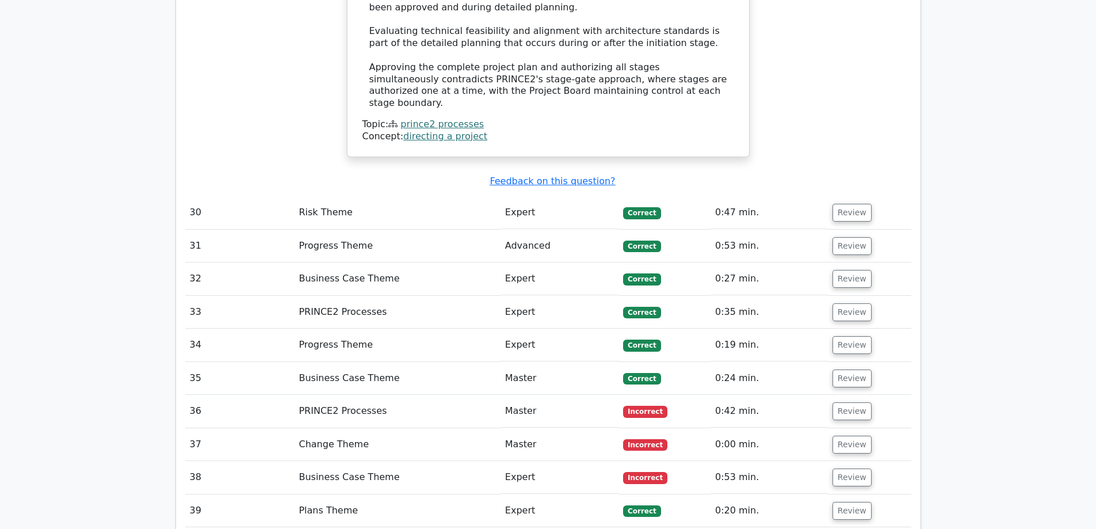
scroll to position [5393, 0]
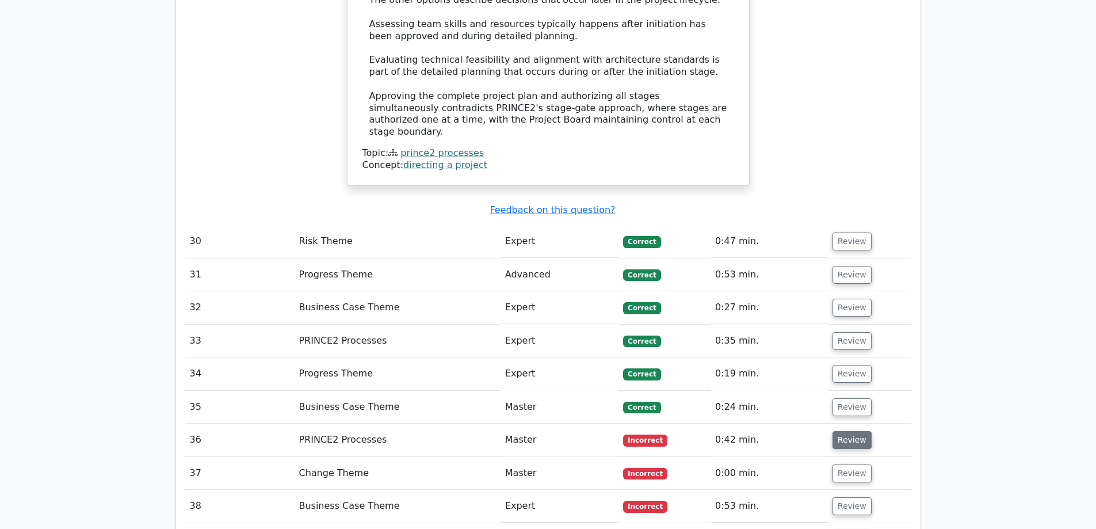
click at [848, 431] on button "Review" at bounding box center [852, 440] width 39 height 18
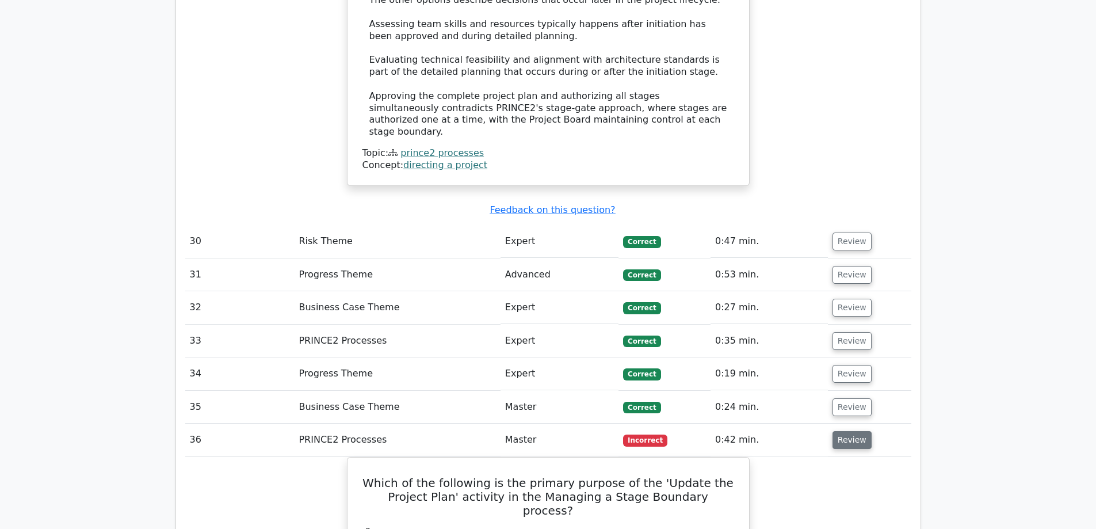
click at [848, 431] on button "Review" at bounding box center [852, 440] width 39 height 18
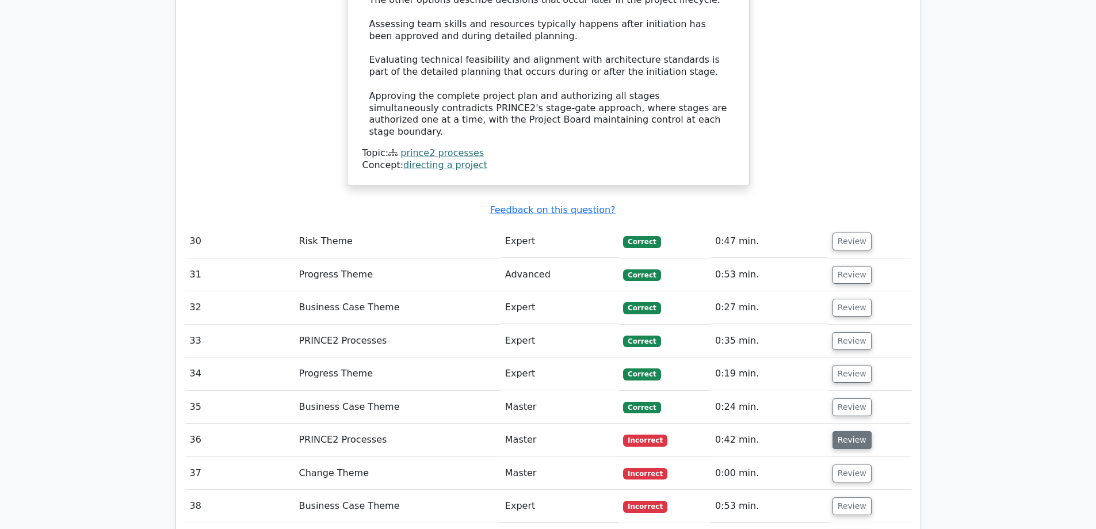
click at [848, 431] on button "Review" at bounding box center [852, 440] width 39 height 18
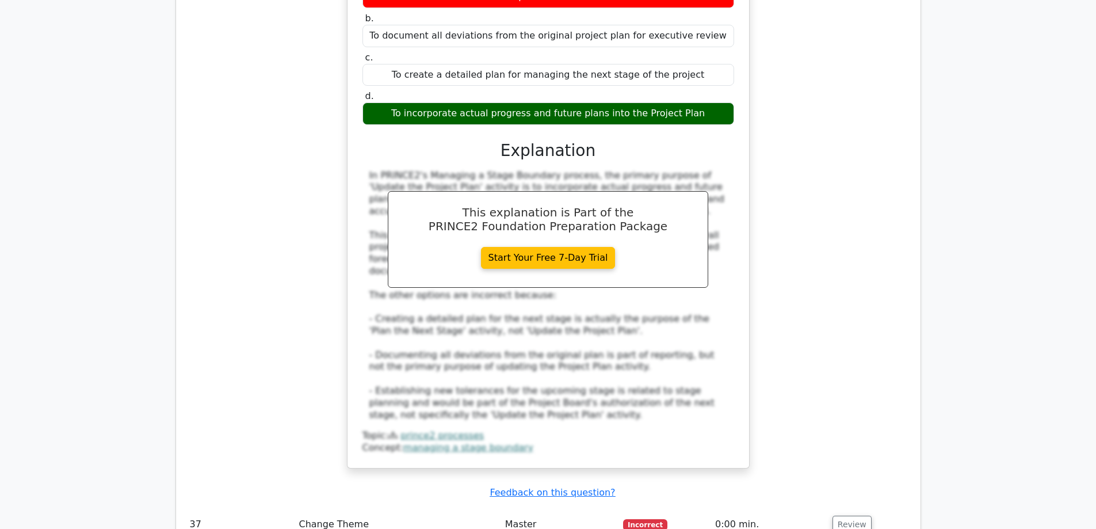
scroll to position [5966, 0]
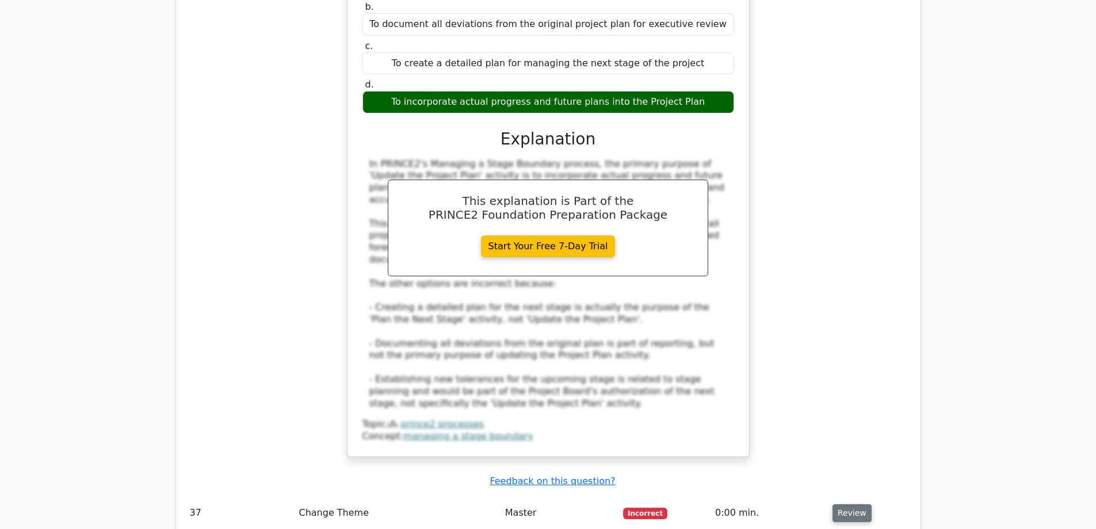
click at [841, 504] on button "Review" at bounding box center [852, 513] width 39 height 18
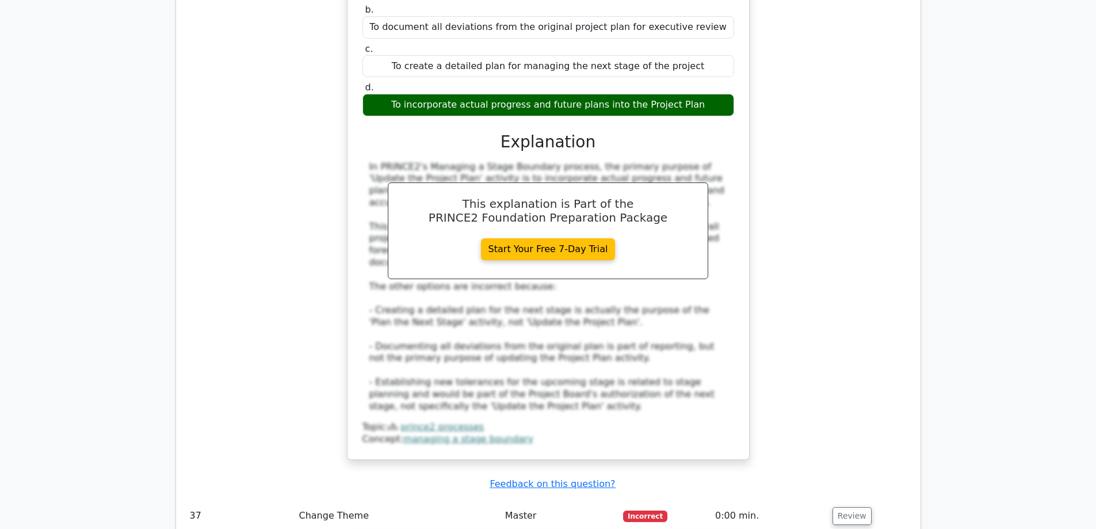
scroll to position [6429, 0]
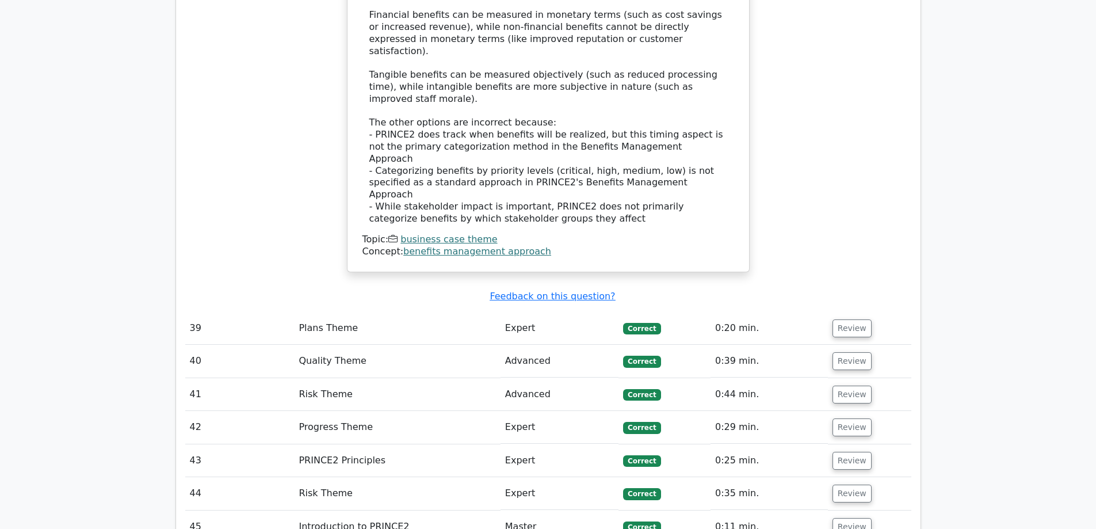
scroll to position [7465, 0]
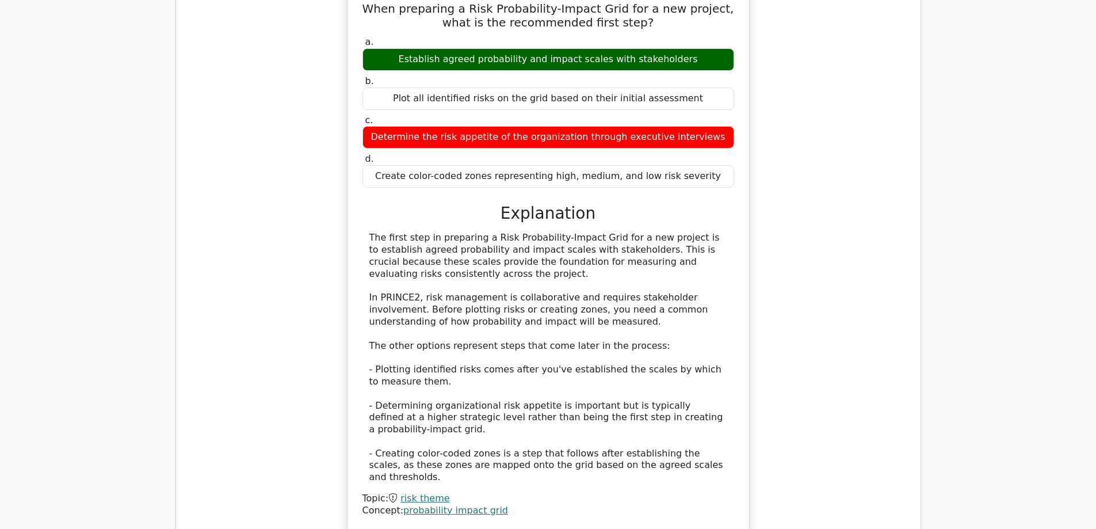
scroll to position [8236, 0]
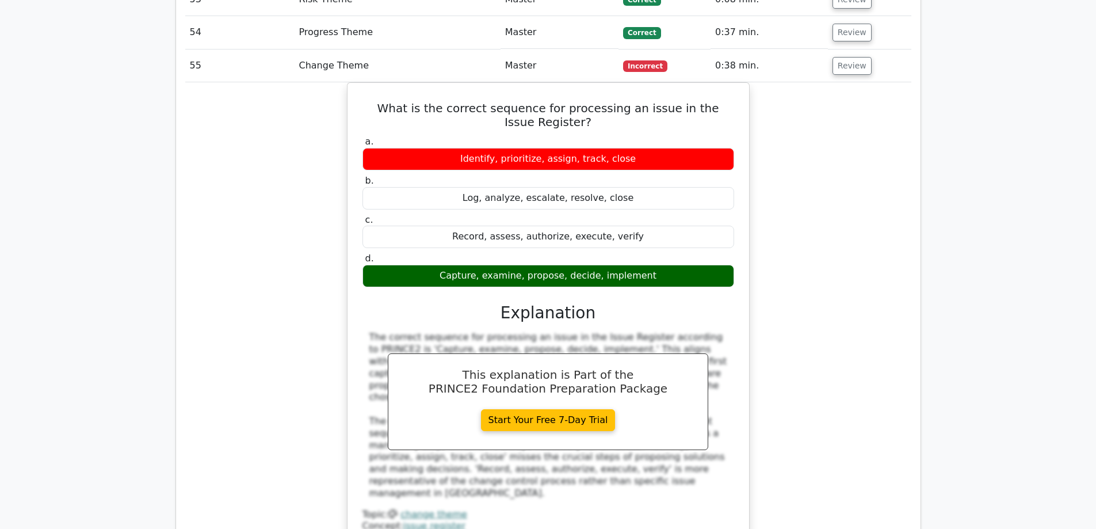
scroll to position [8845, 0]
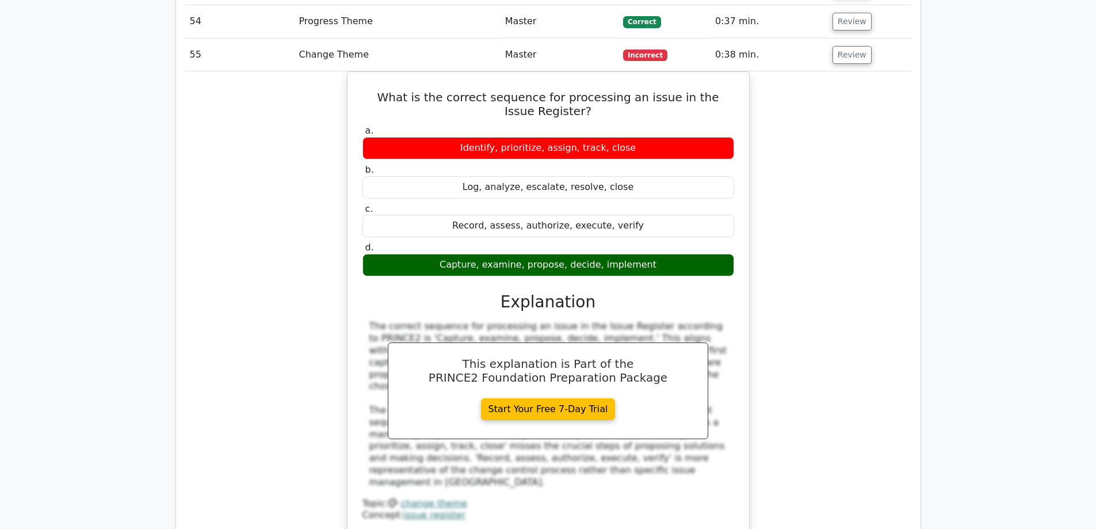
scroll to position [9308, 0]
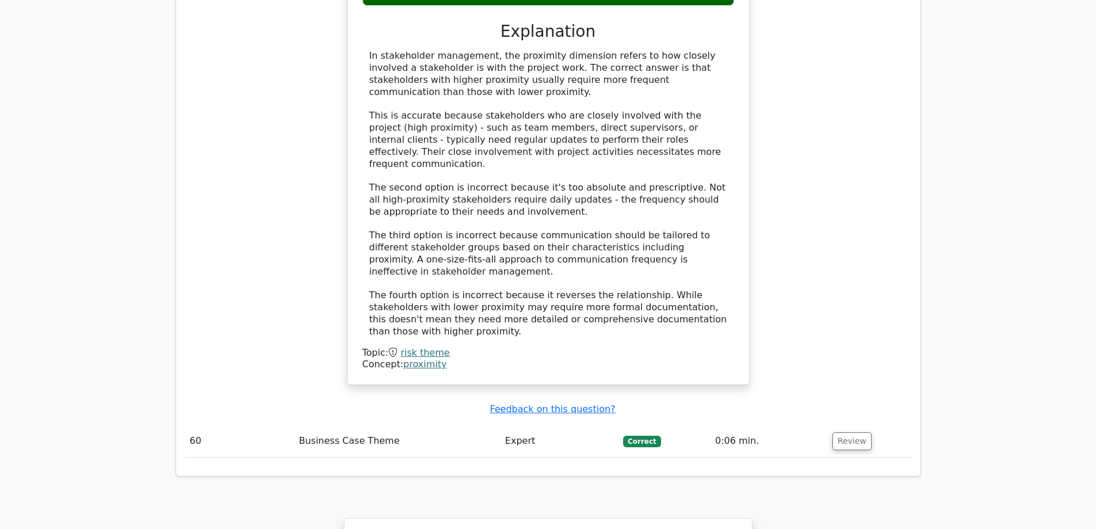
scroll to position [10451, 0]
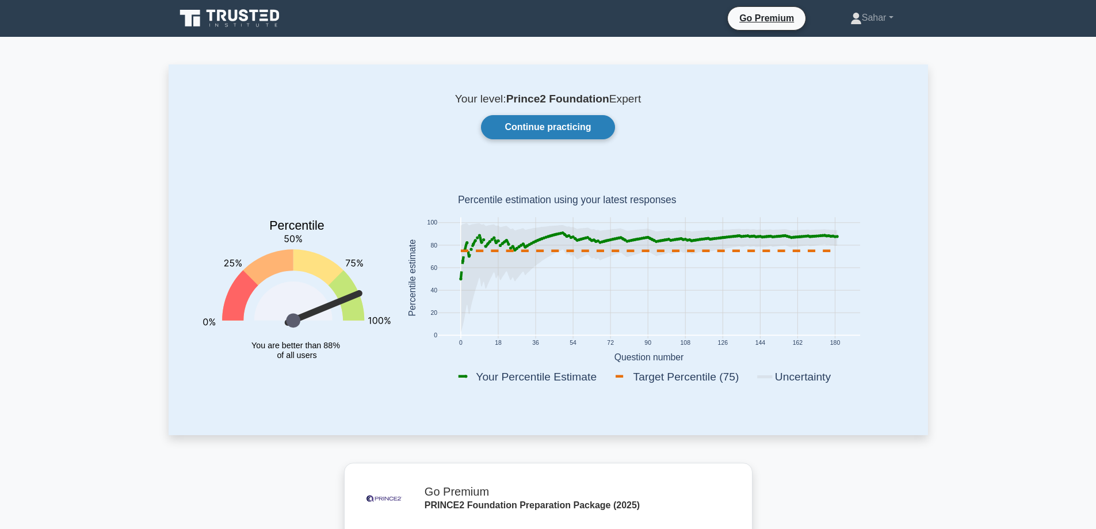
click at [531, 124] on link "Continue practicing" at bounding box center [547, 127] width 133 height 24
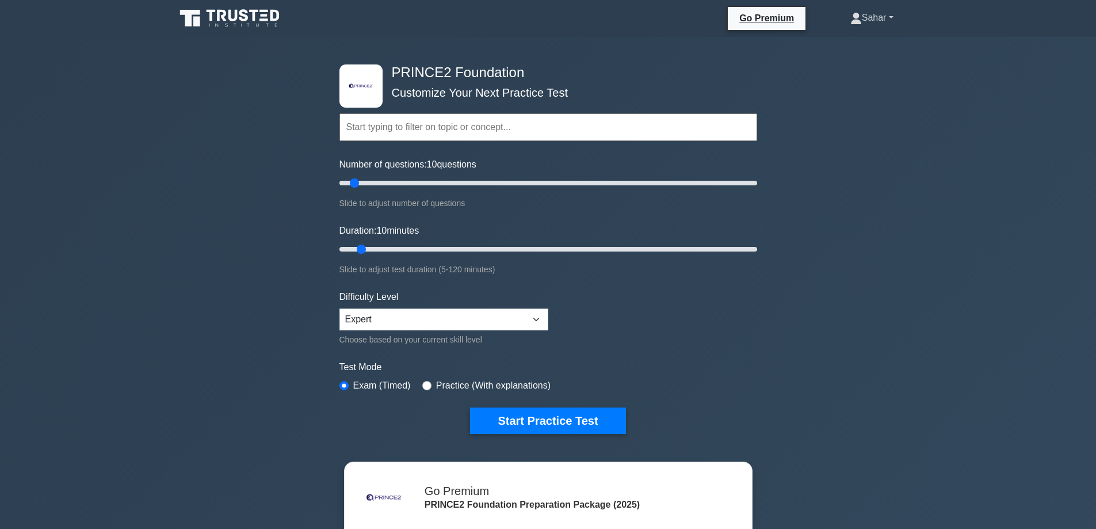
click at [877, 20] on link "Sahar" at bounding box center [872, 17] width 98 height 23
click at [860, 44] on link "Profile" at bounding box center [868, 45] width 91 height 18
